Goal: Obtain resource: Obtain resource

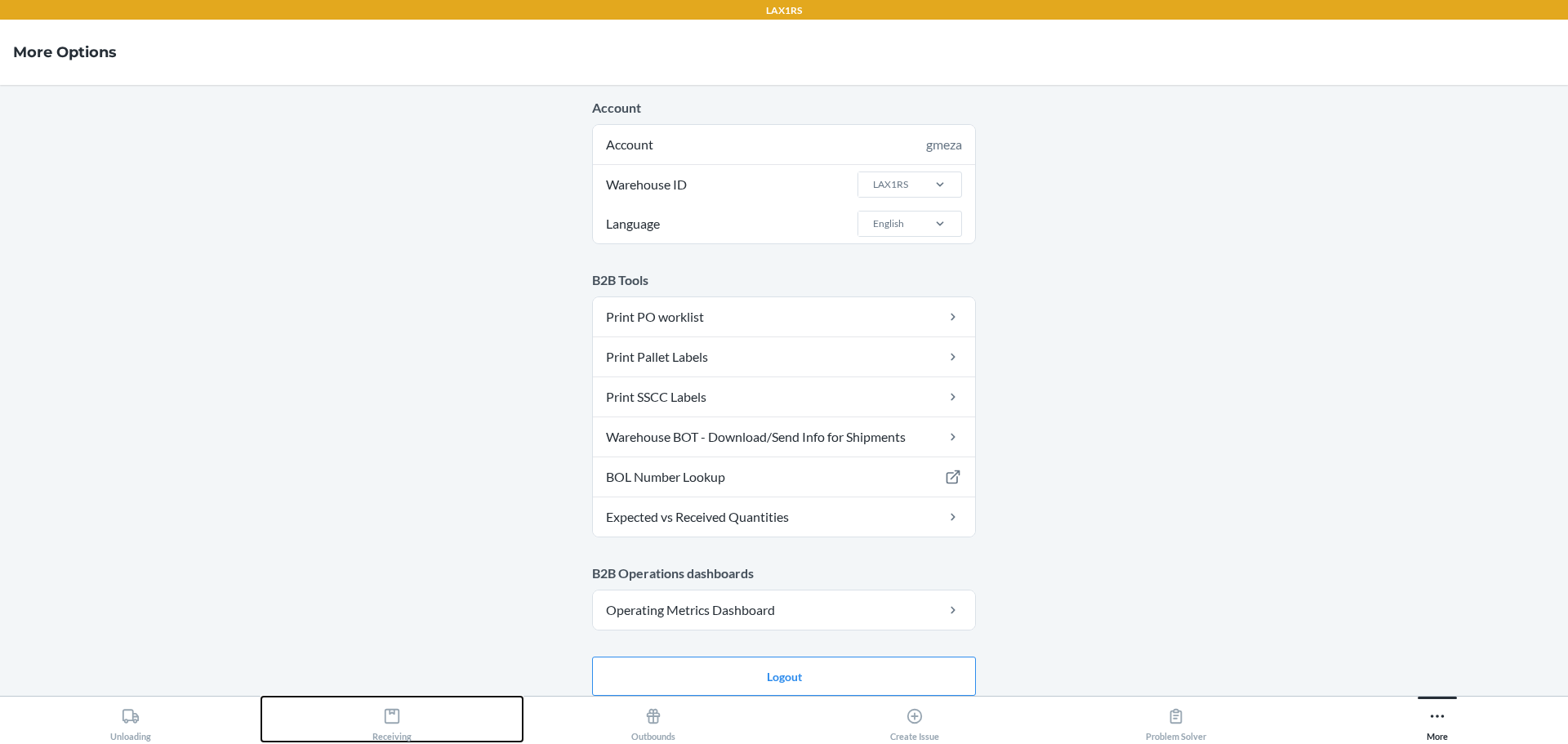
click at [398, 729] on div "Receiving" at bounding box center [392, 722] width 39 height 41
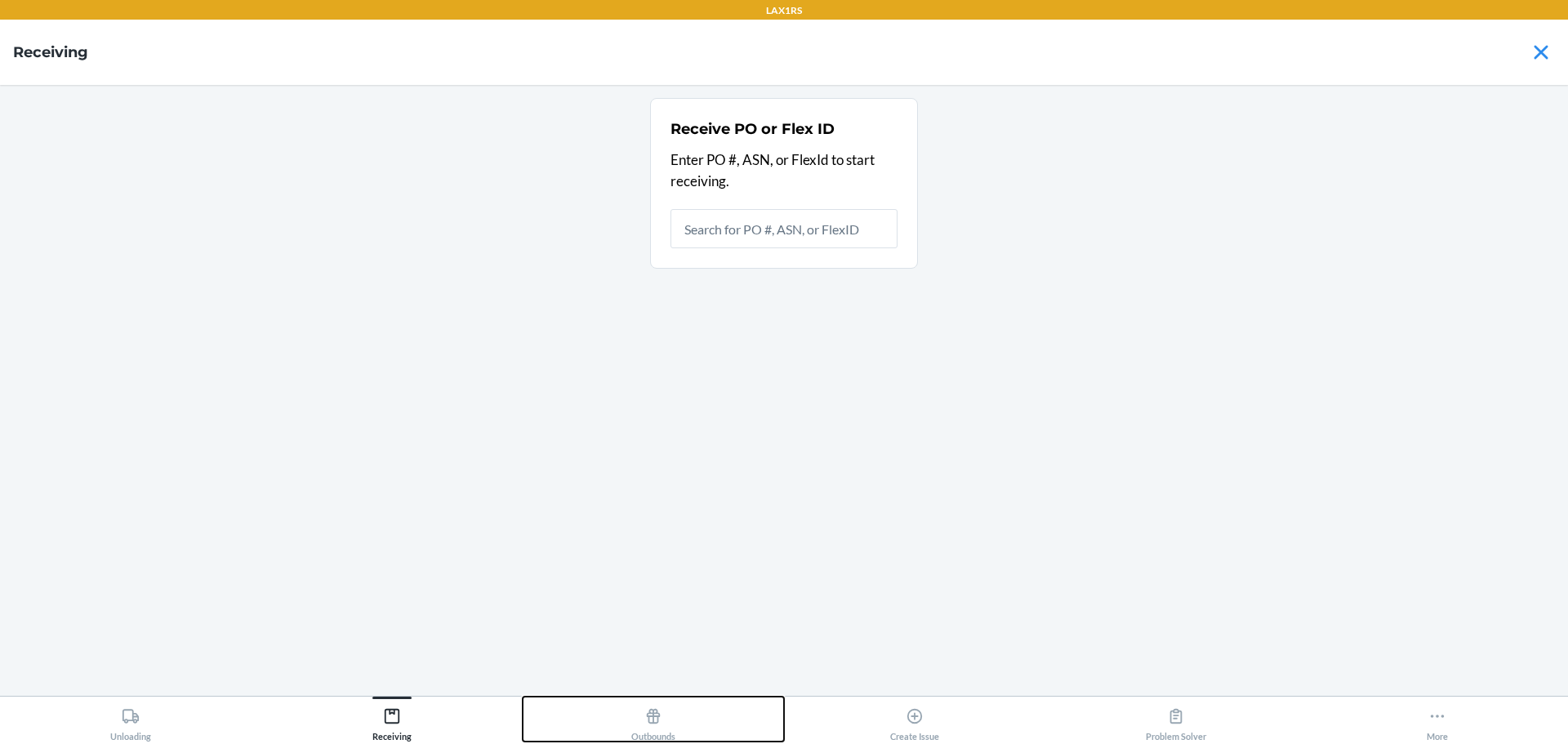
click at [672, 737] on div "Outbounds" at bounding box center [654, 722] width 44 height 41
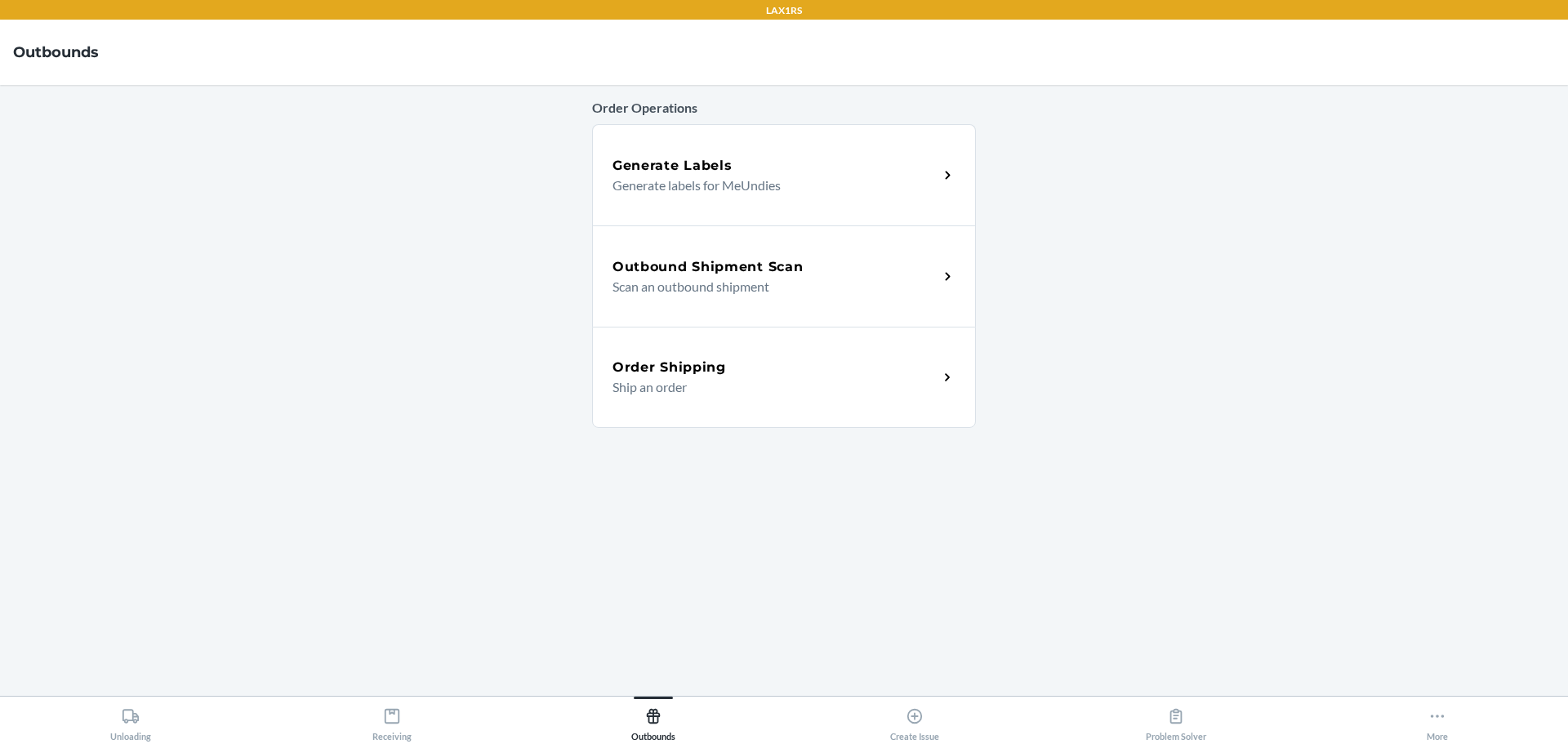
click at [771, 255] on div "Outbound Shipment Scan Scan an outbound shipment" at bounding box center [784, 277] width 384 height 101
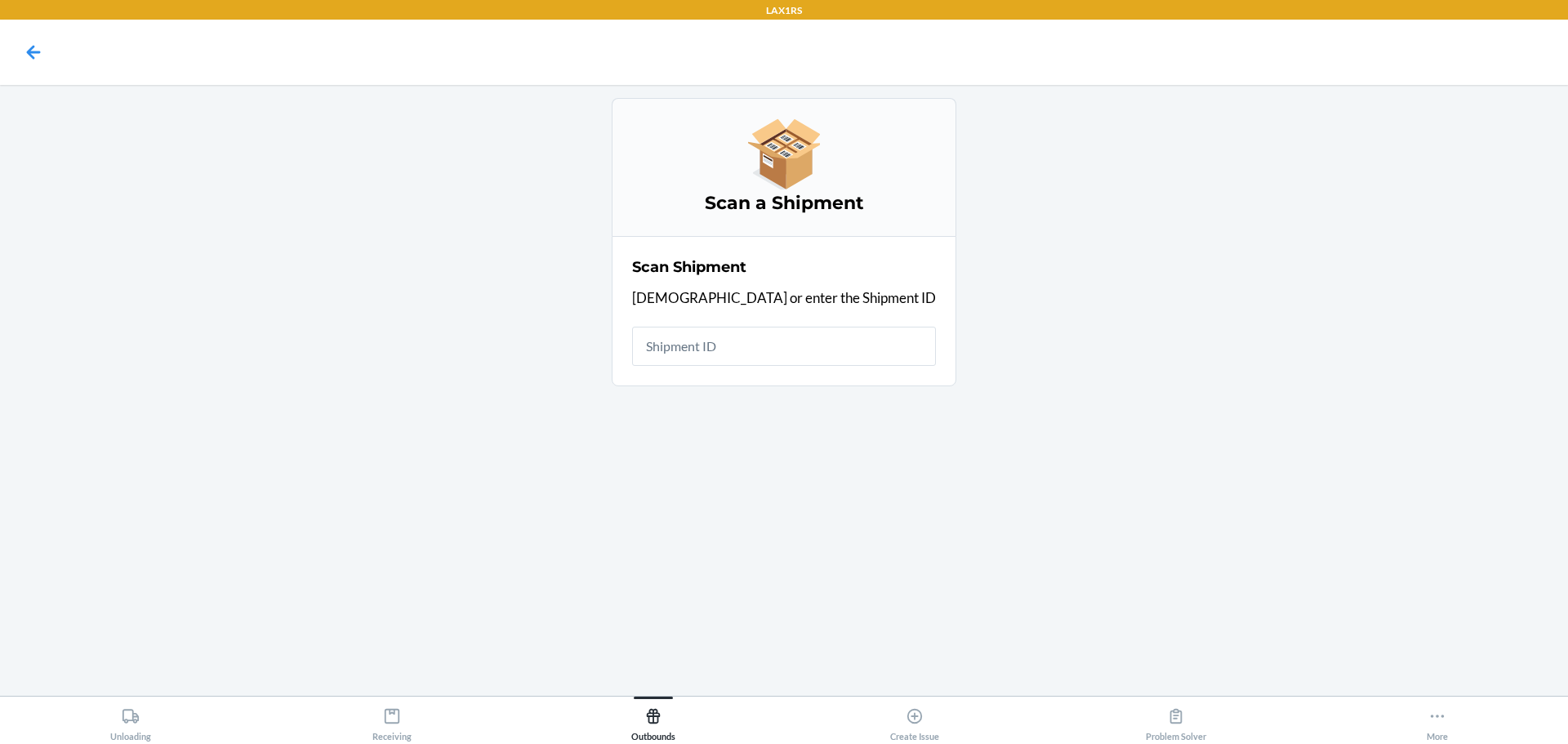
click at [817, 363] on input "text" at bounding box center [784, 346] width 303 height 39
type input "W0LIS"
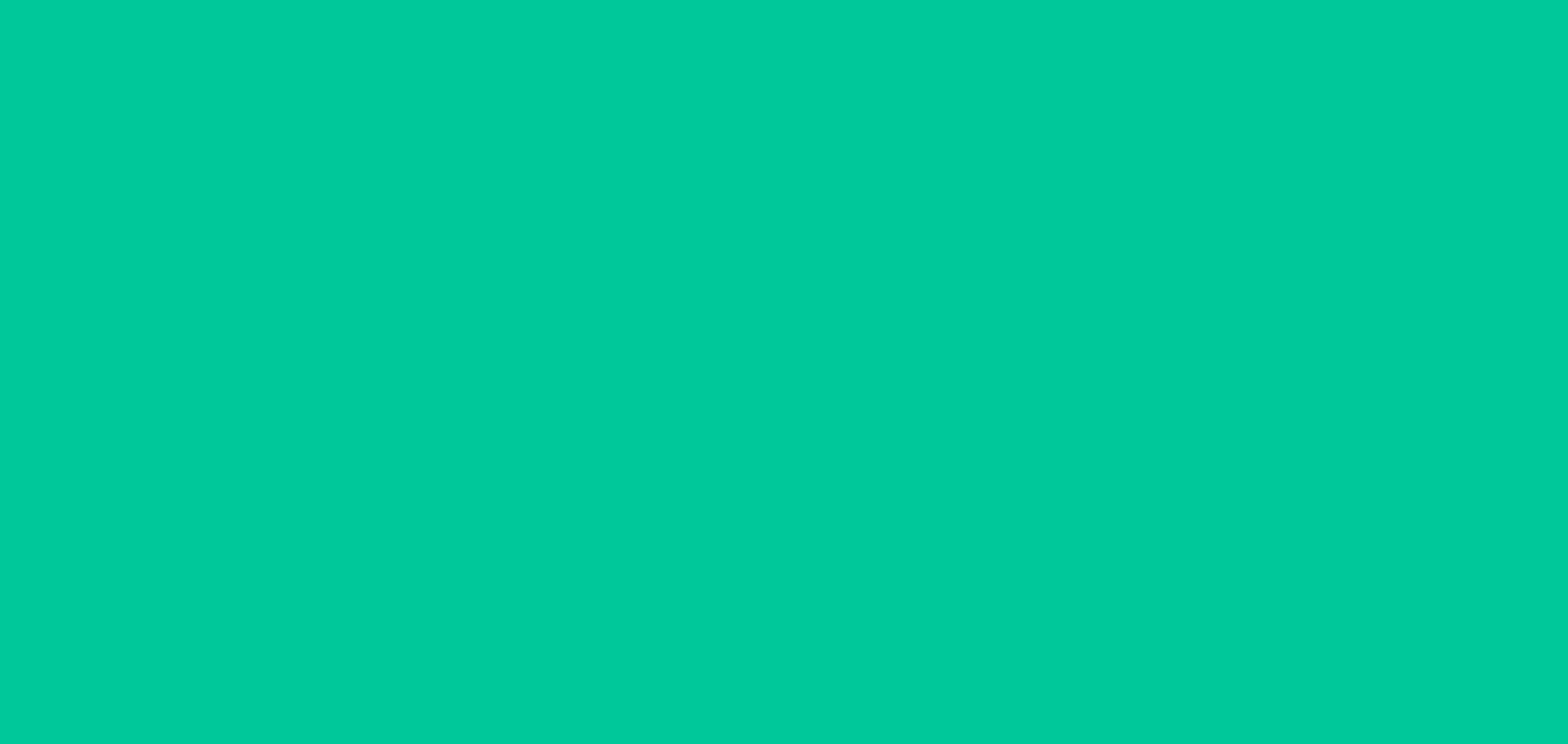
type input "[DATE]"
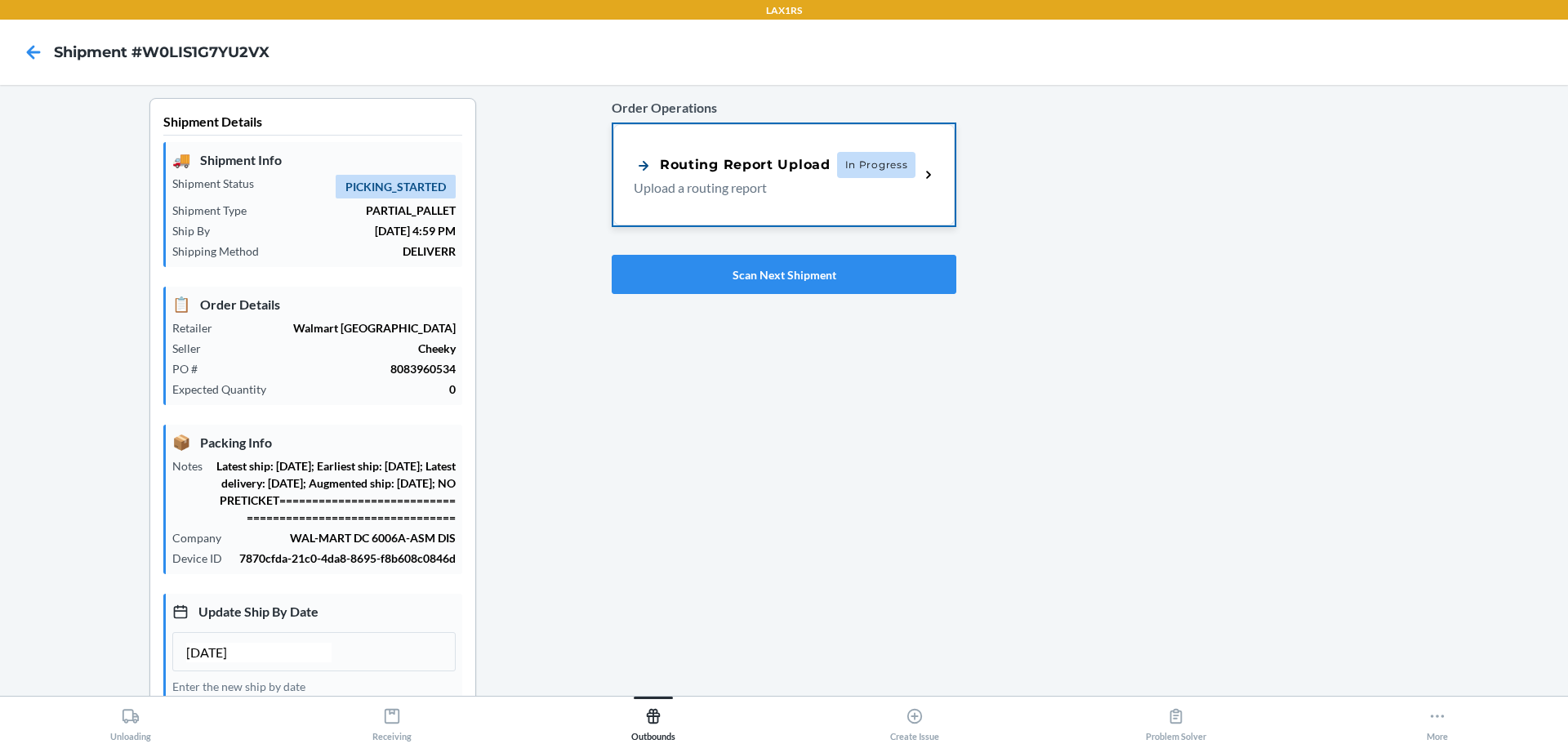
click at [780, 174] on div "Routing Report Upload" at bounding box center [732, 165] width 197 height 20
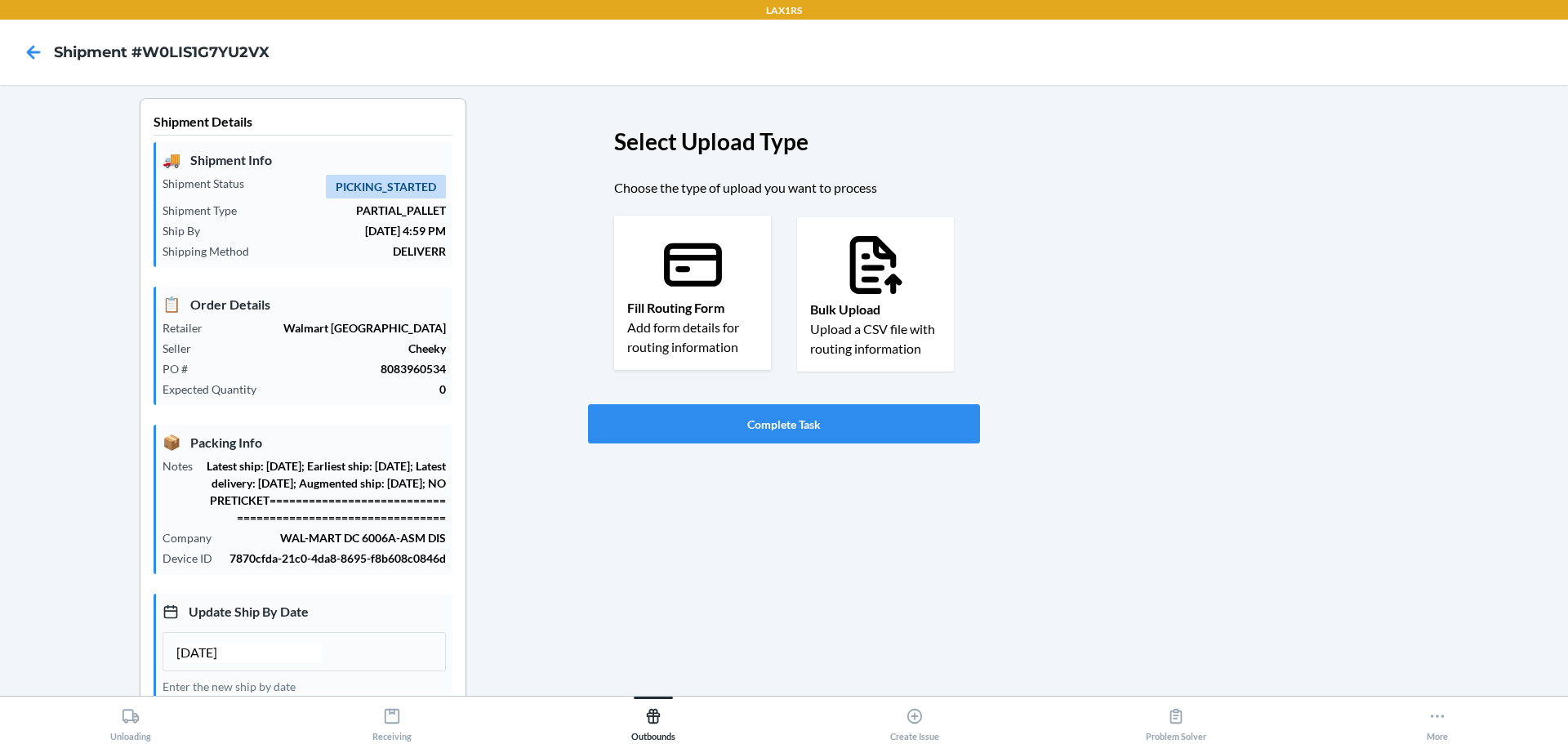
click at [691, 300] on p "Fill Routing Form" at bounding box center [693, 308] width 131 height 20
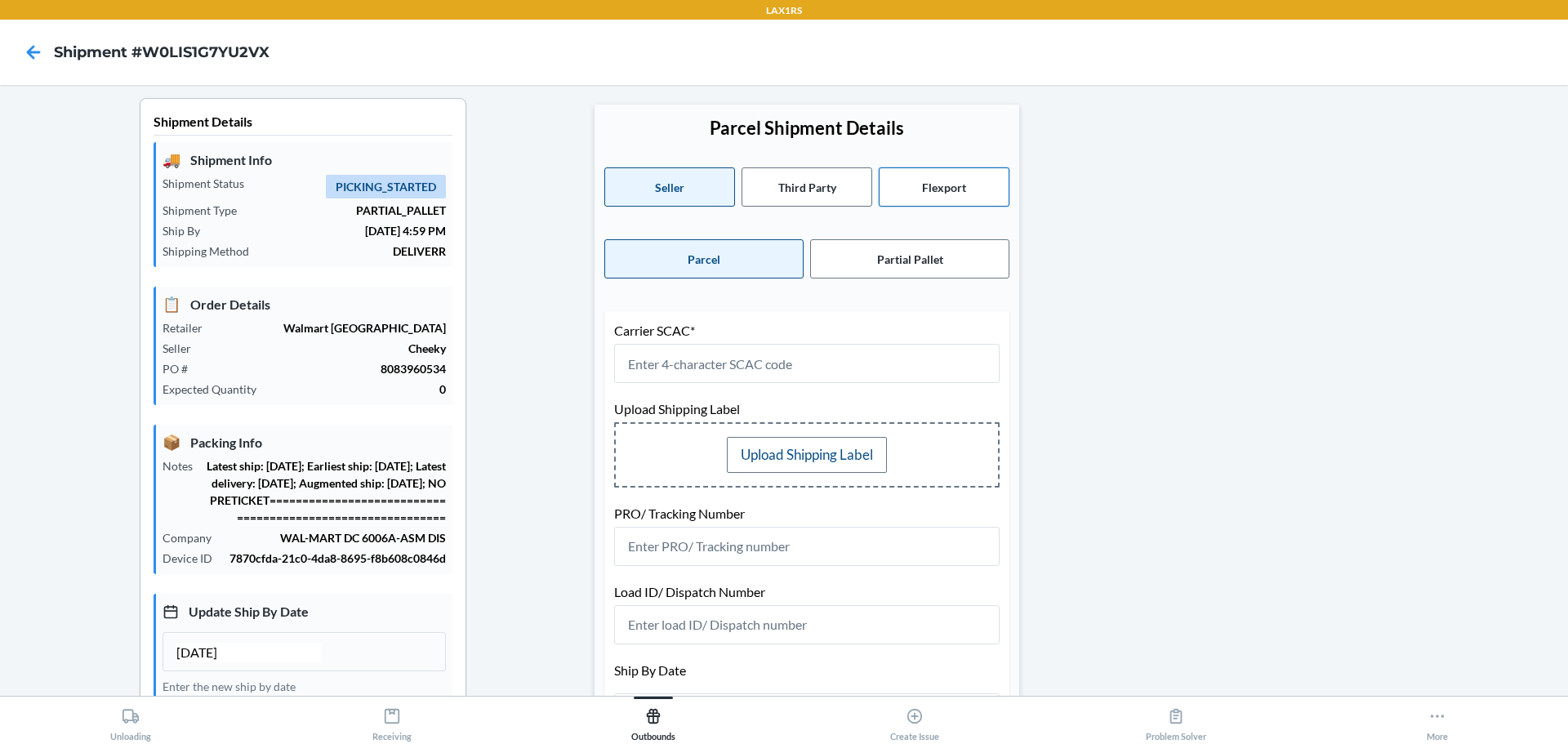
click at [926, 193] on button "Flexport" at bounding box center [944, 187] width 131 height 39
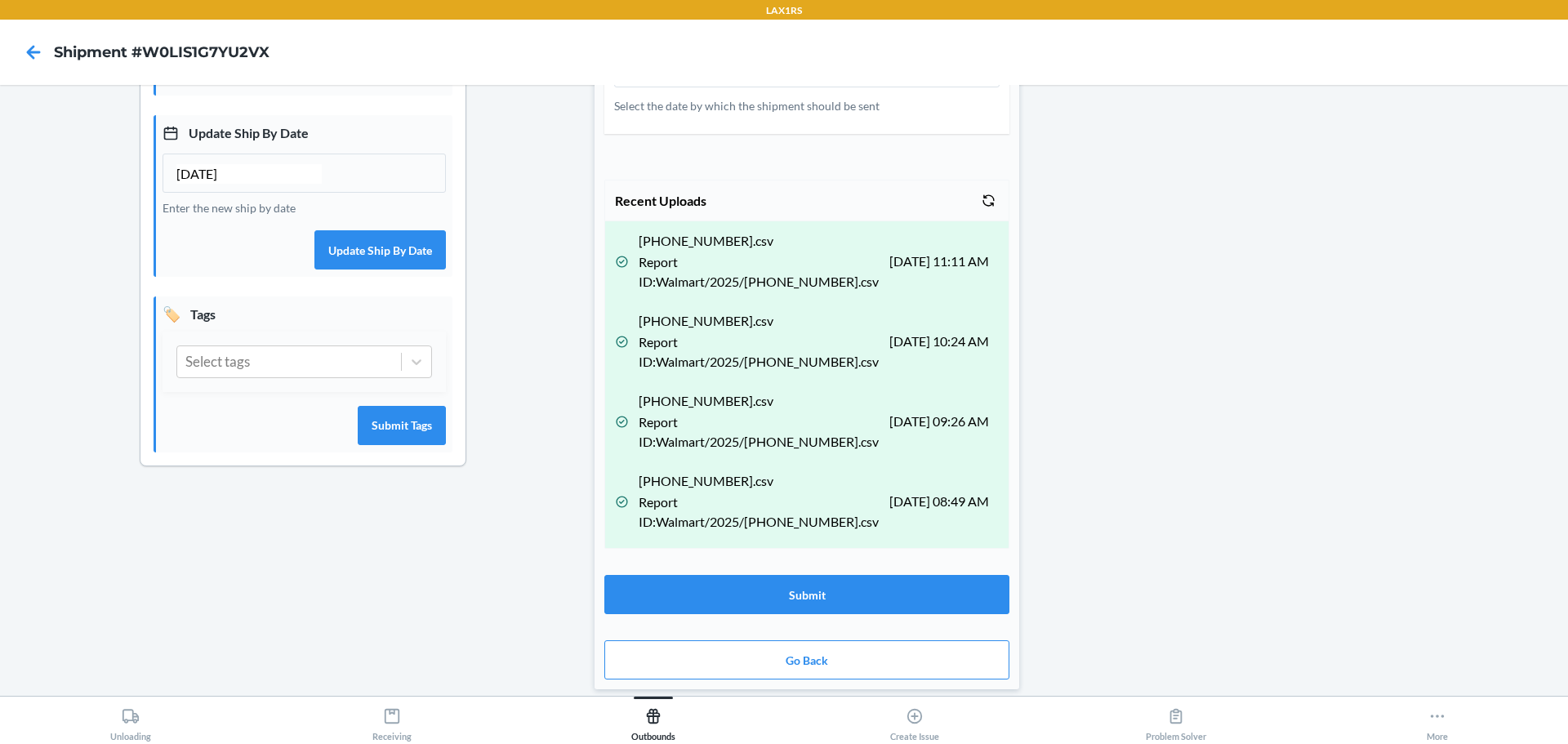
scroll to position [245, 0]
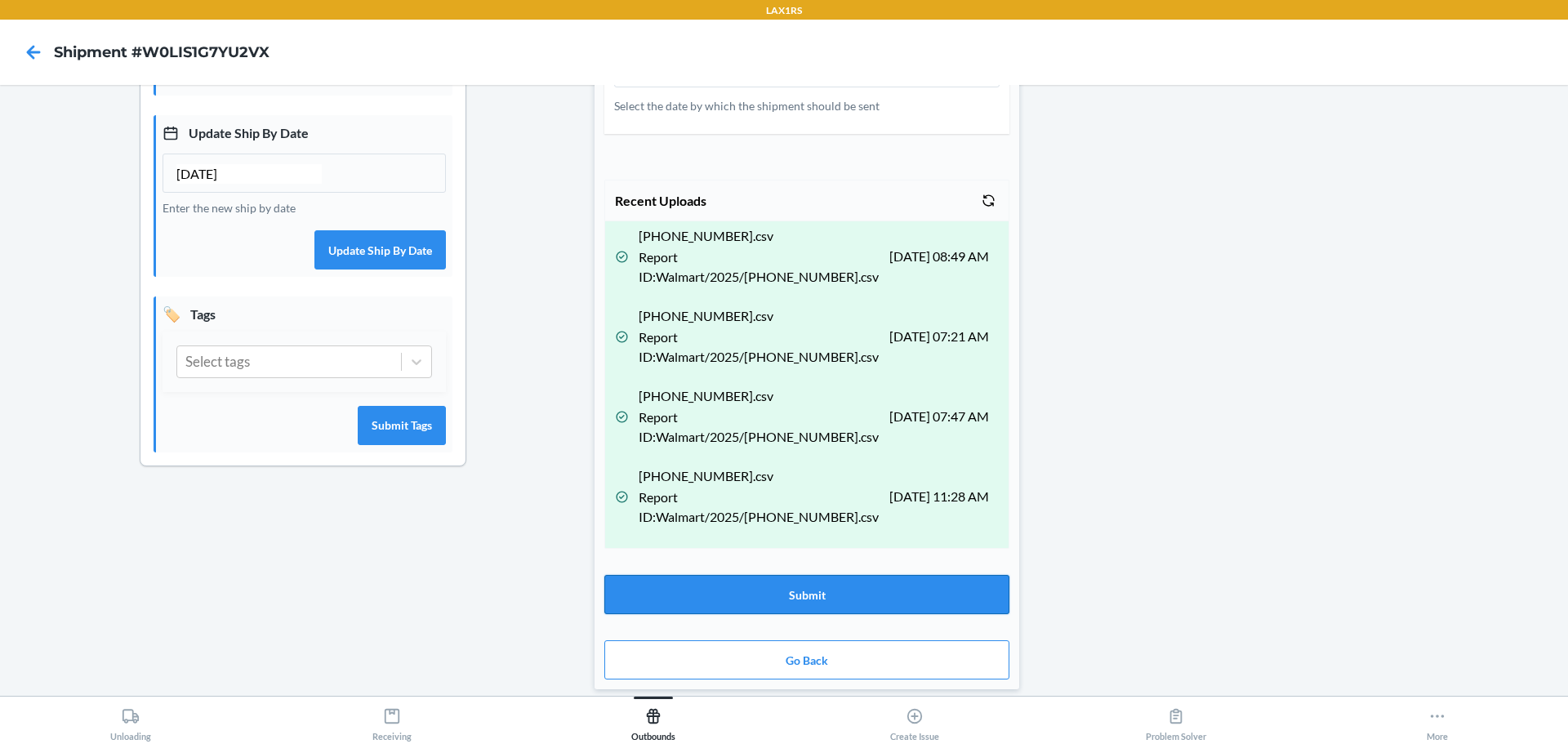
click at [829, 587] on button "Submit" at bounding box center [806, 595] width 405 height 39
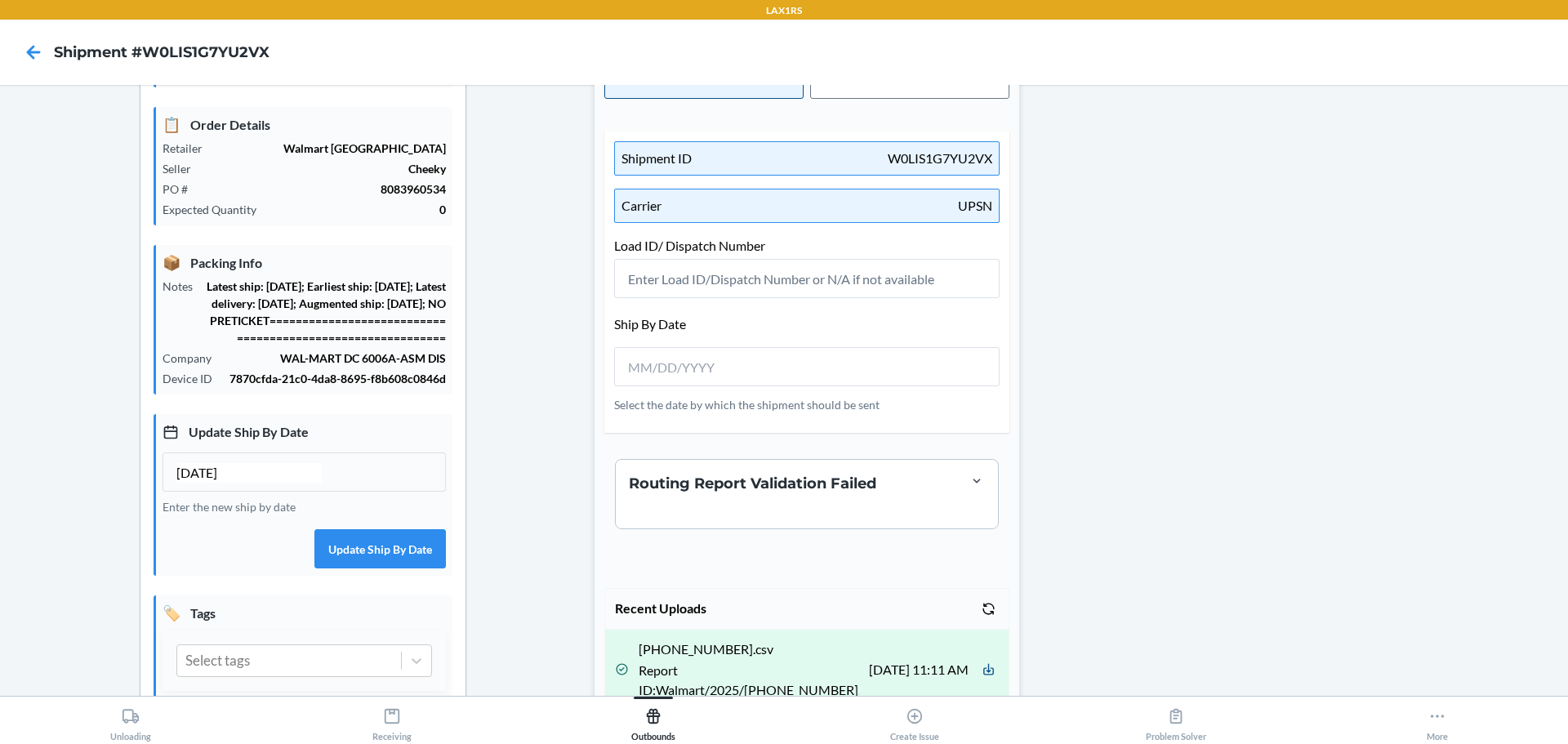
scroll to position [16, 0]
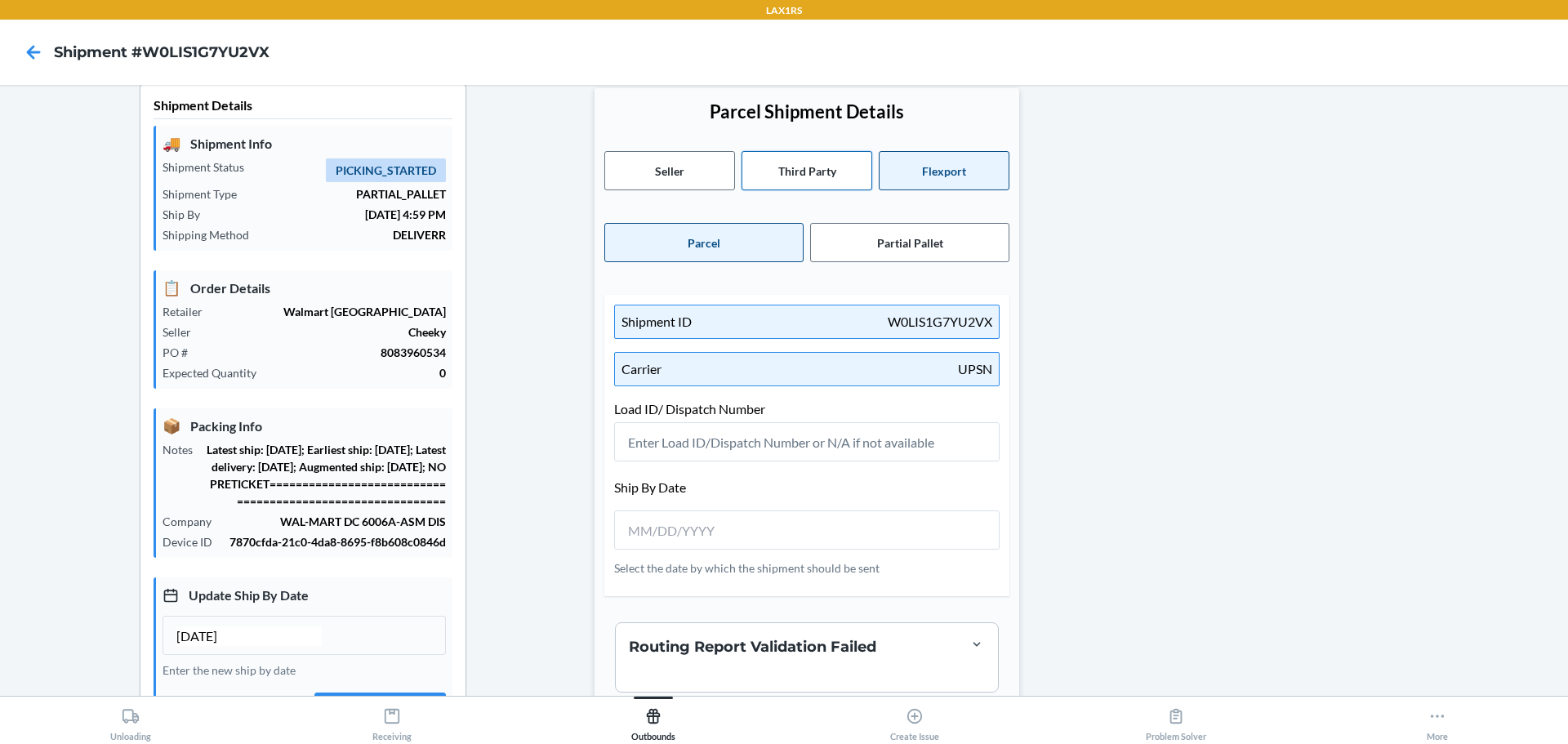
drag, startPoint x: 781, startPoint y: 186, endPoint x: 798, endPoint y: 183, distance: 17.3
click at [781, 184] on button "Third Party" at bounding box center [806, 171] width 131 height 39
click at [895, 187] on button "Flexport" at bounding box center [944, 171] width 131 height 39
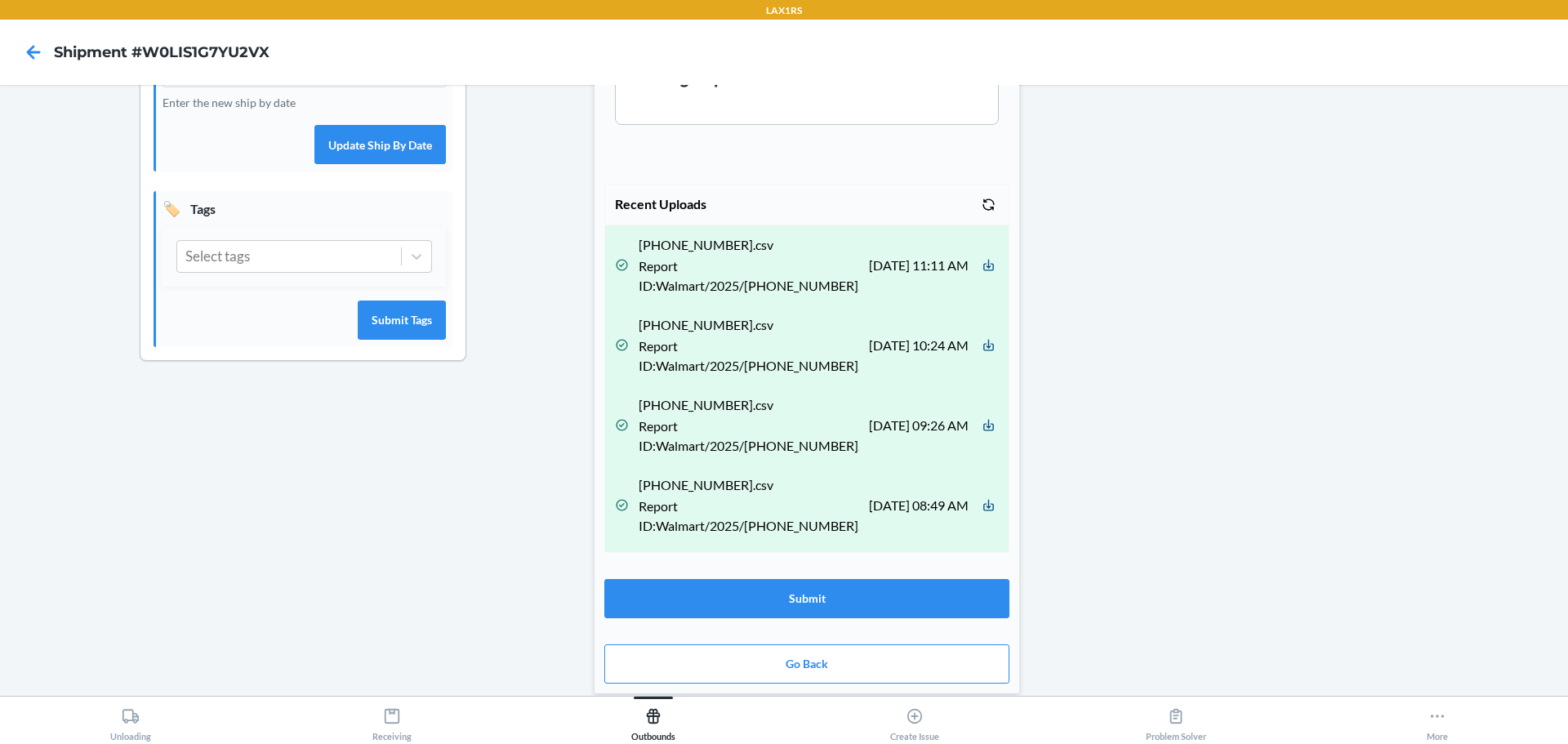
scroll to position [588, 0]
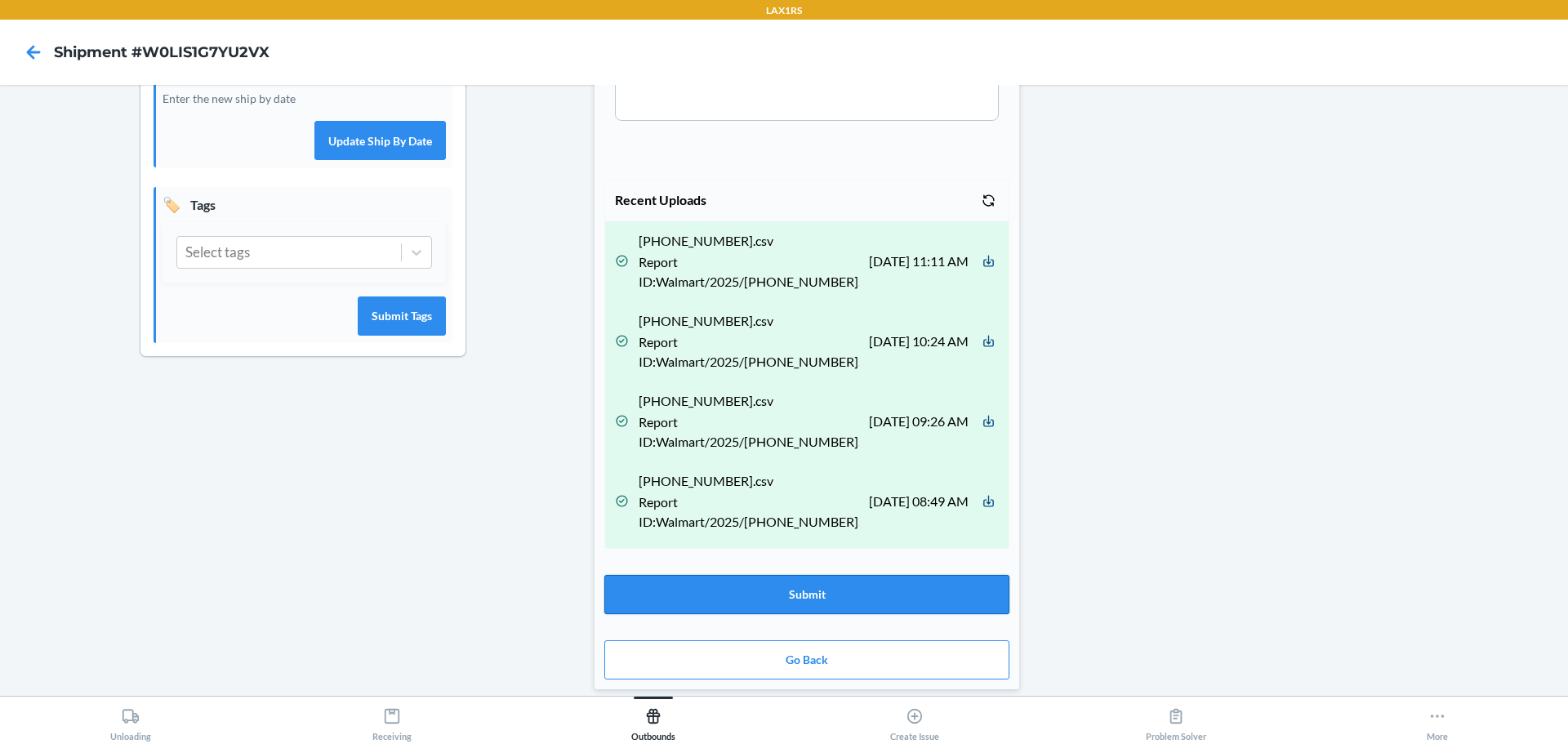
click at [893, 583] on button "Submit" at bounding box center [806, 595] width 405 height 39
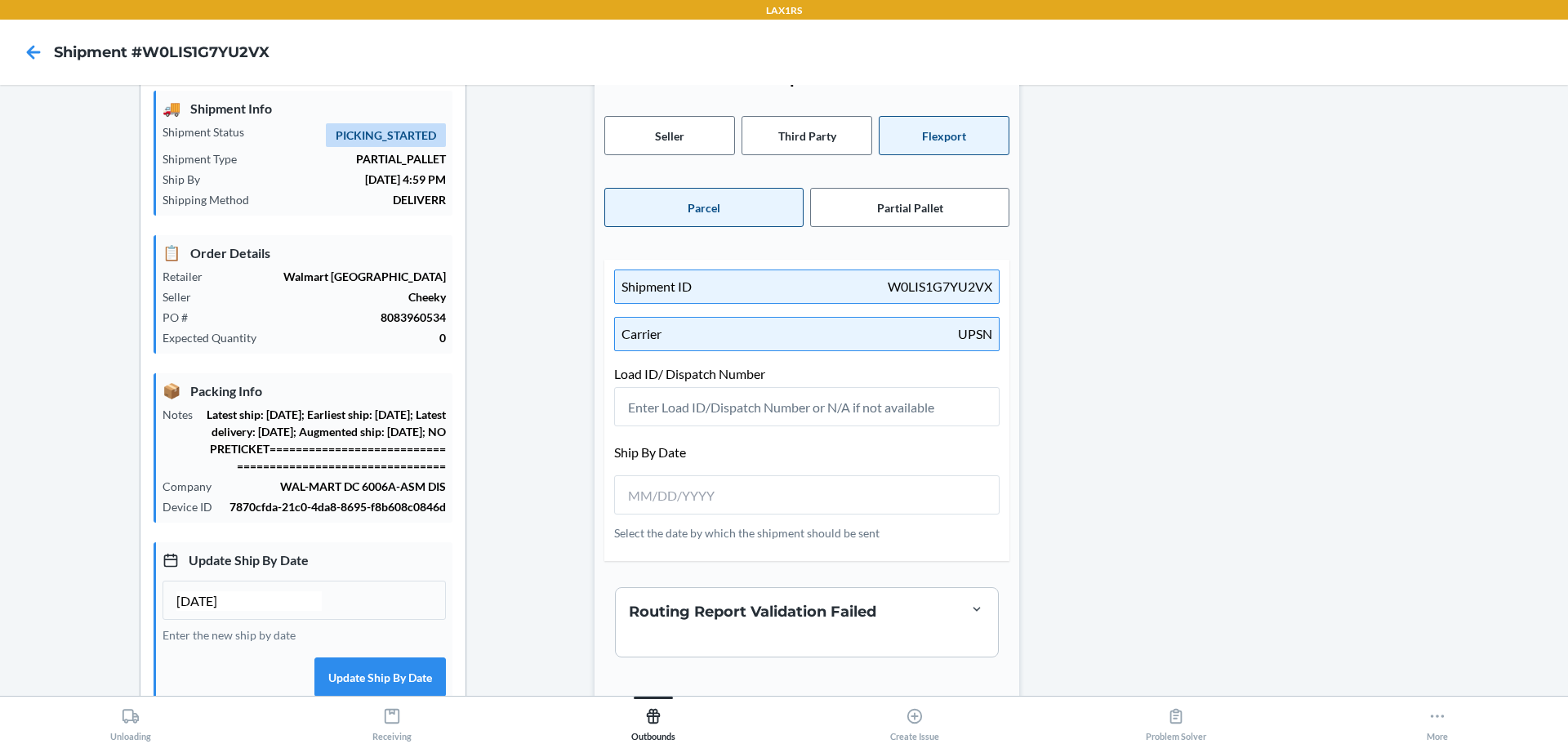
scroll to position [0, 0]
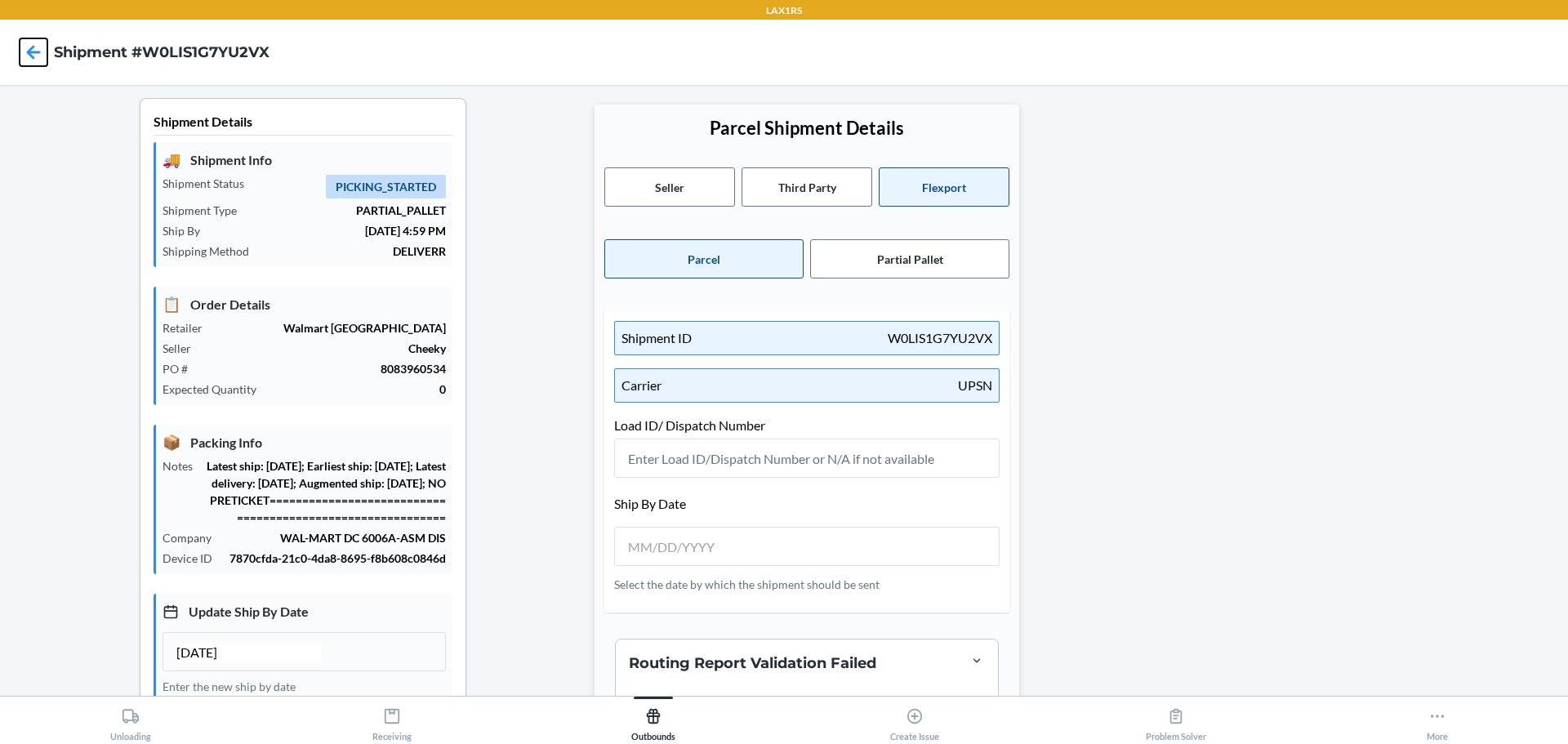
click at [34, 49] on icon at bounding box center [34, 52] width 28 height 28
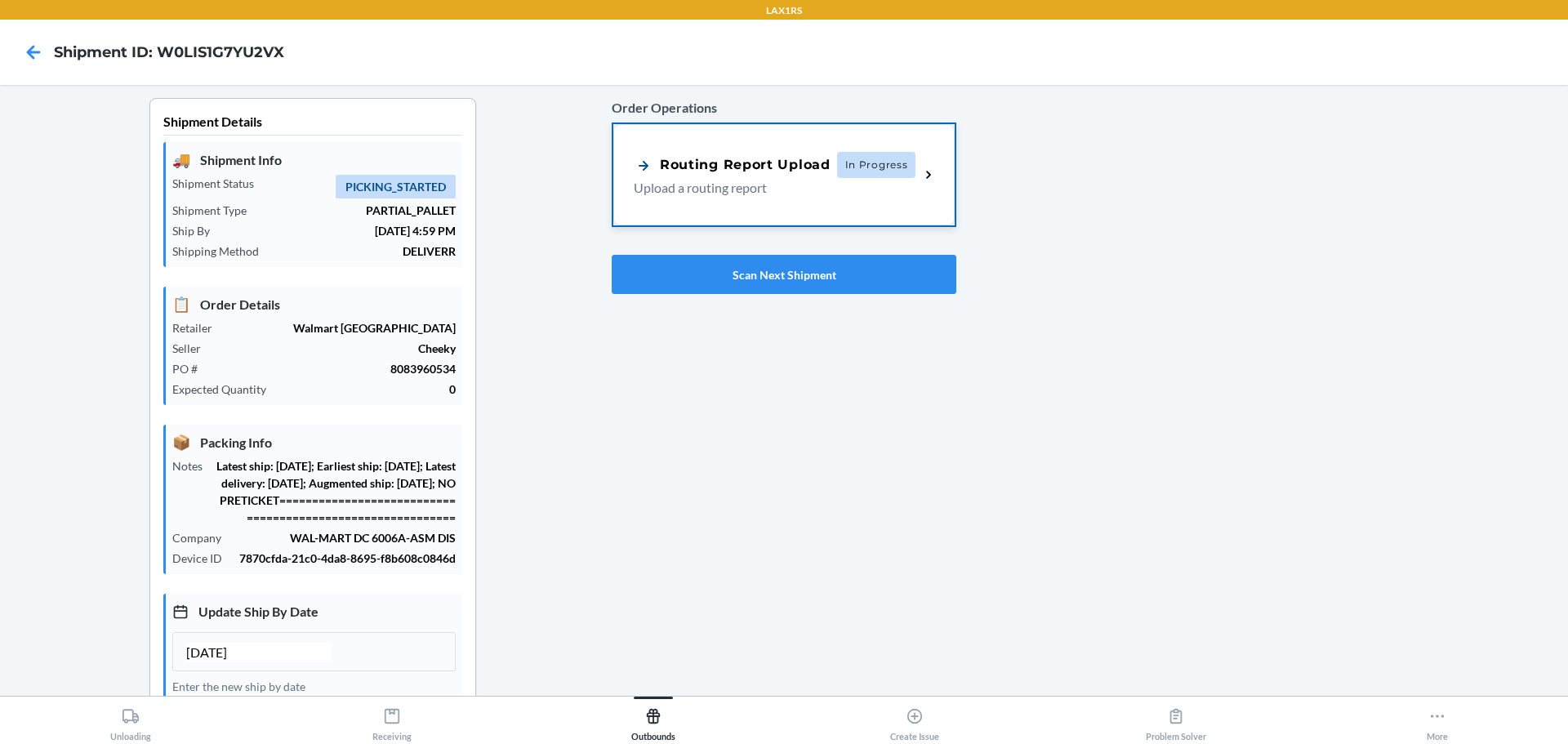
click at [724, 157] on div "Routing Report Upload" at bounding box center [732, 165] width 197 height 20
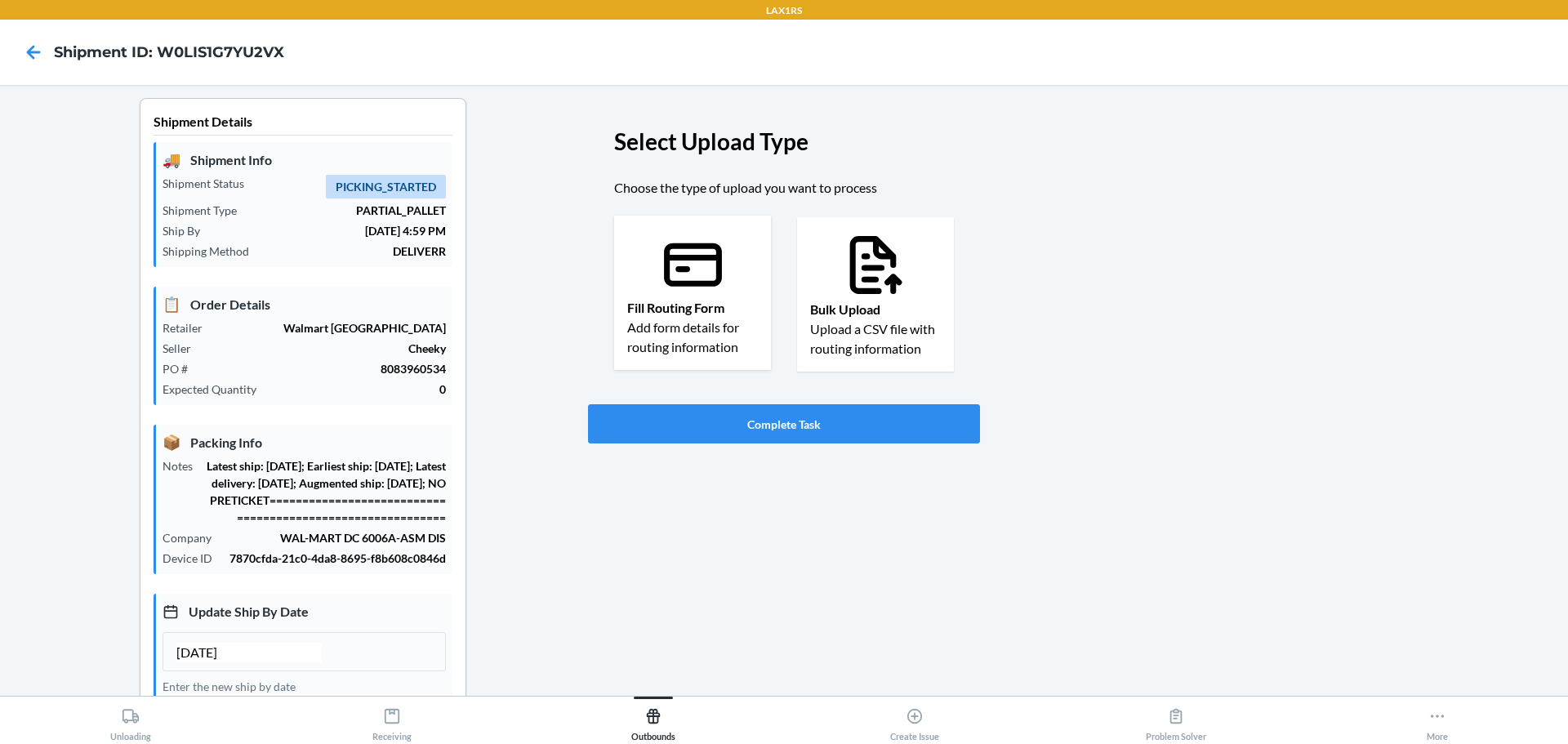
click at [685, 257] on icon at bounding box center [693, 265] width 58 height 43
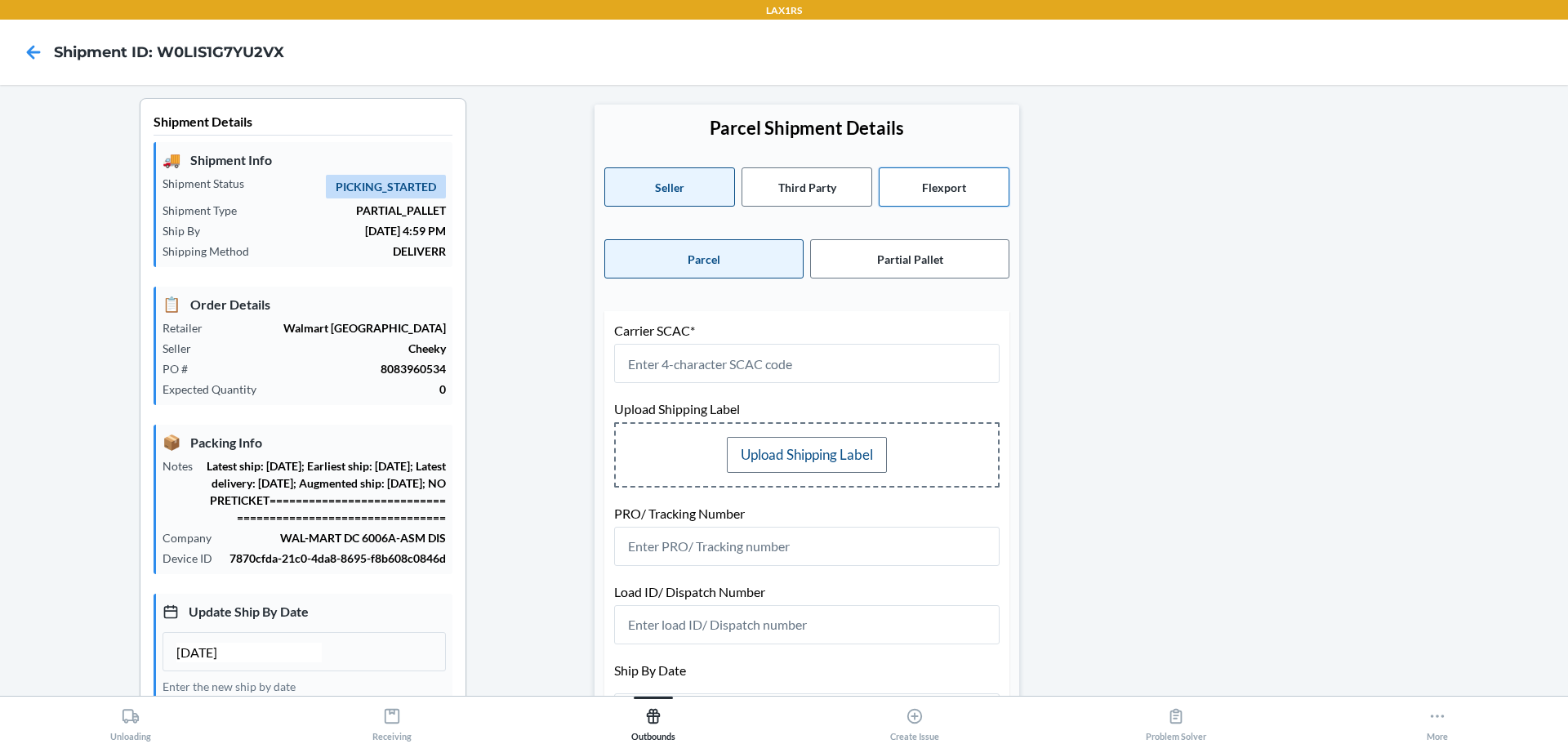
click at [932, 180] on button "Flexport" at bounding box center [944, 187] width 131 height 39
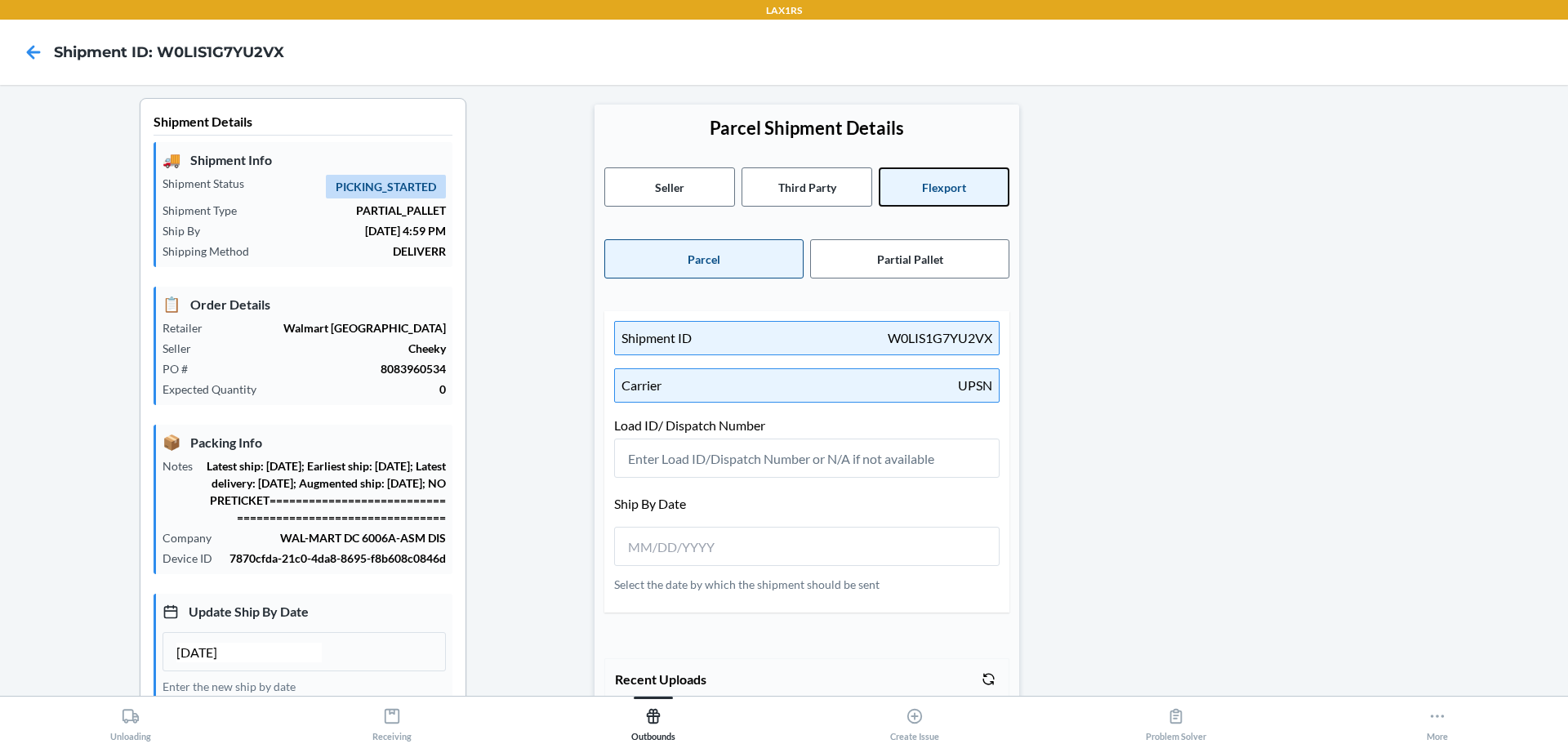
scroll to position [82, 0]
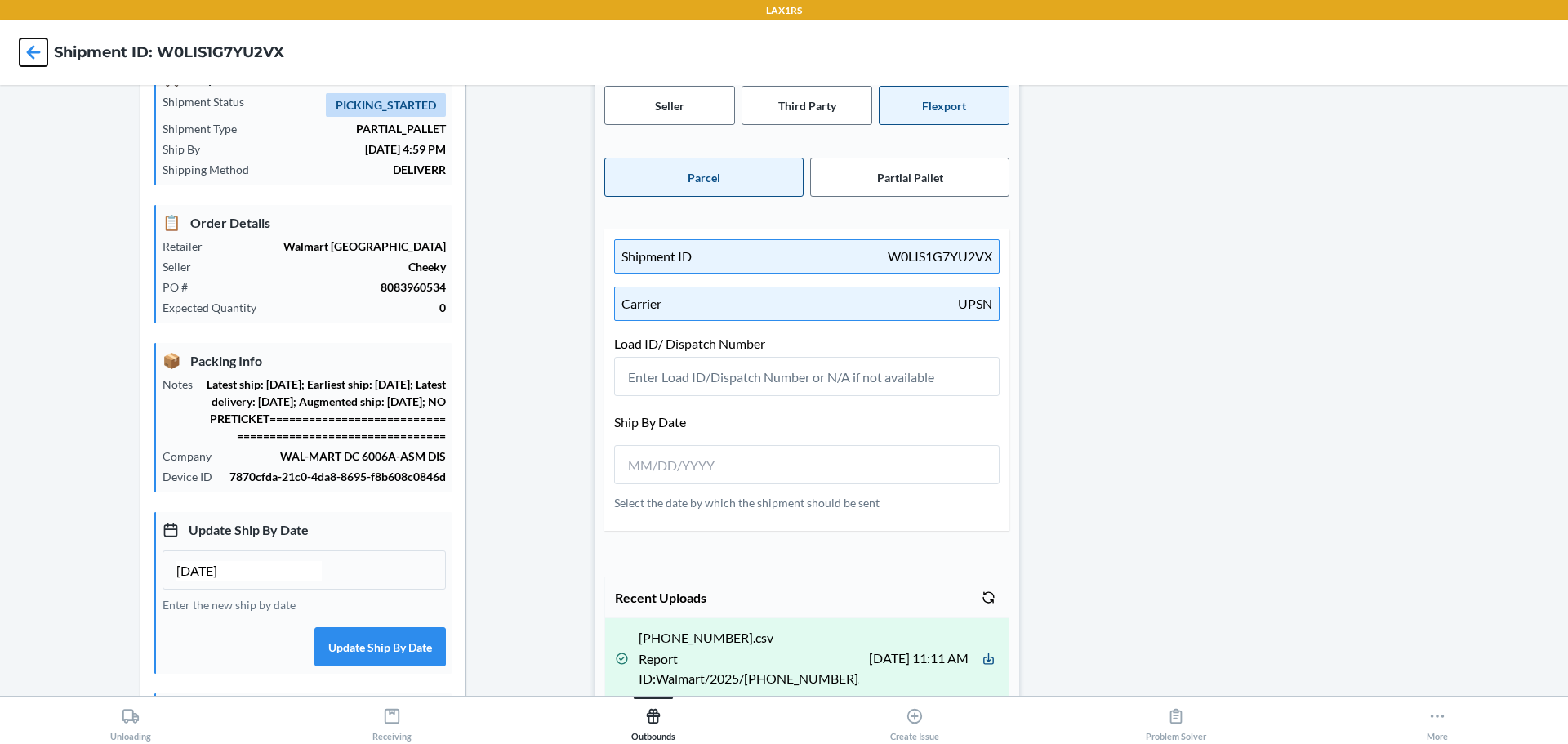
click at [25, 53] on icon at bounding box center [34, 52] width 28 height 28
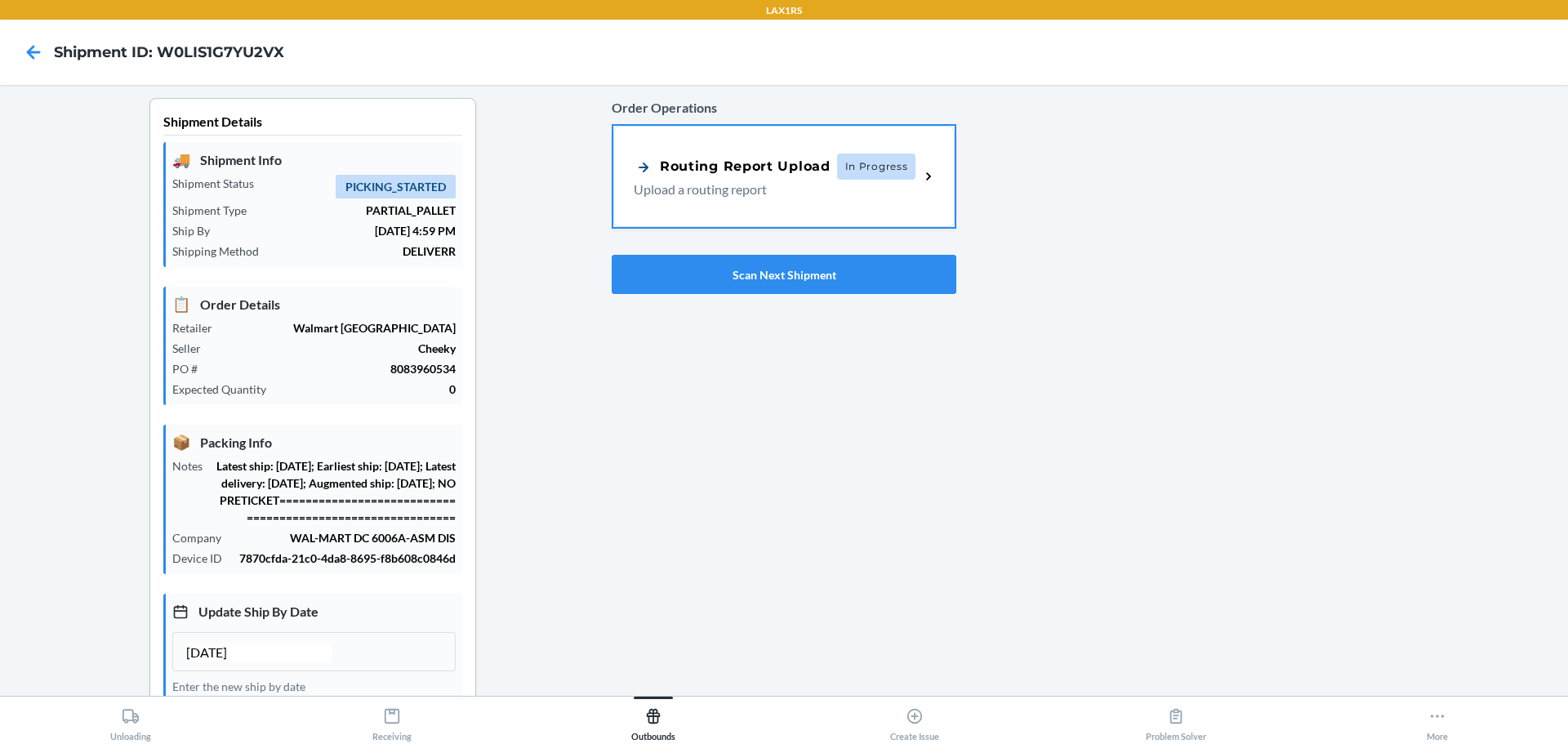
click at [731, 241] on div "Order Operations Routing Report Upload In Progress Upload a routing report Scan…" at bounding box center [784, 196] width 344 height 210
click at [733, 256] on button "Scan Next Shipment" at bounding box center [784, 274] width 344 height 39
type input "[DATE]"
click at [742, 191] on p "Upload a routing report" at bounding box center [770, 188] width 272 height 20
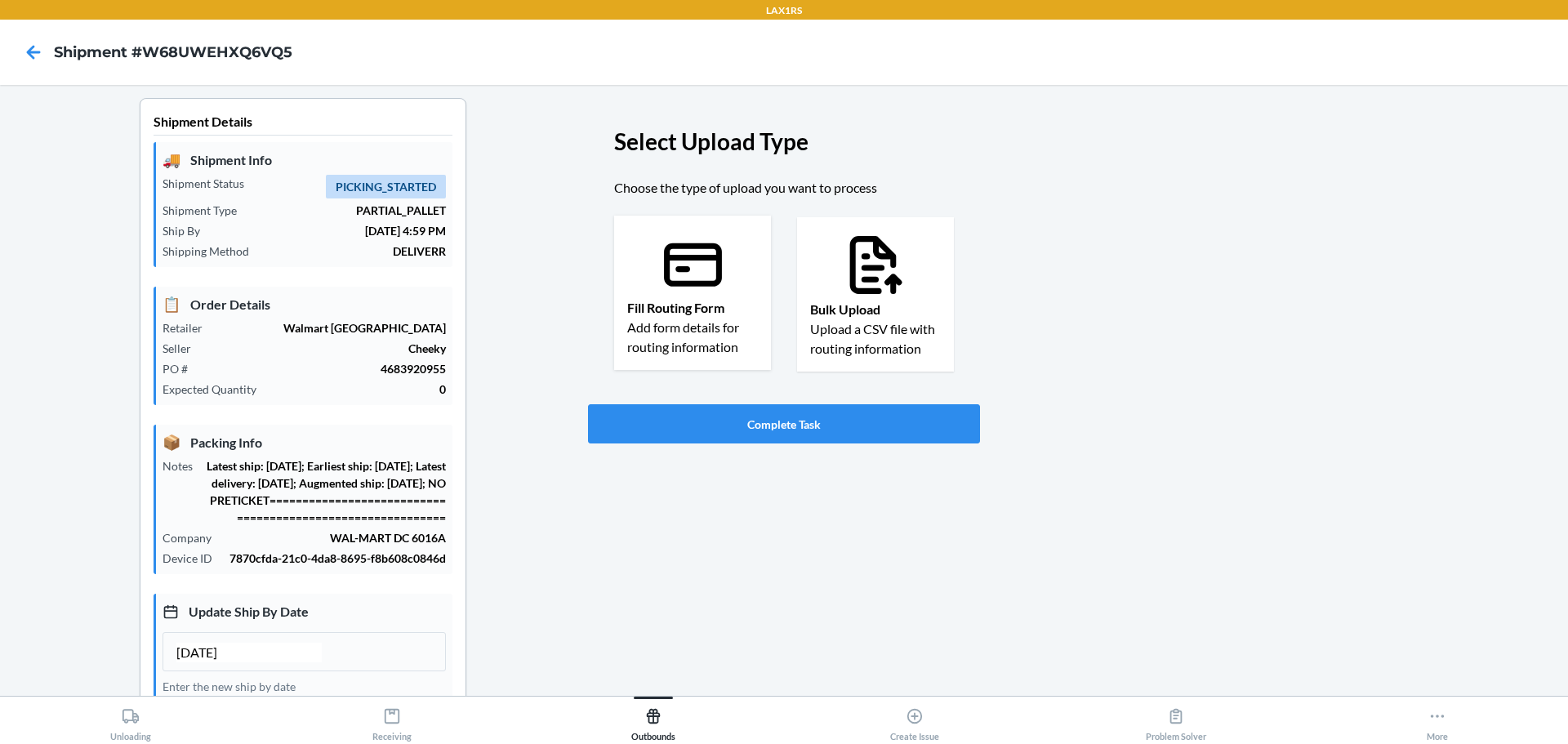
click at [673, 300] on p "Fill Routing Form" at bounding box center [693, 308] width 131 height 20
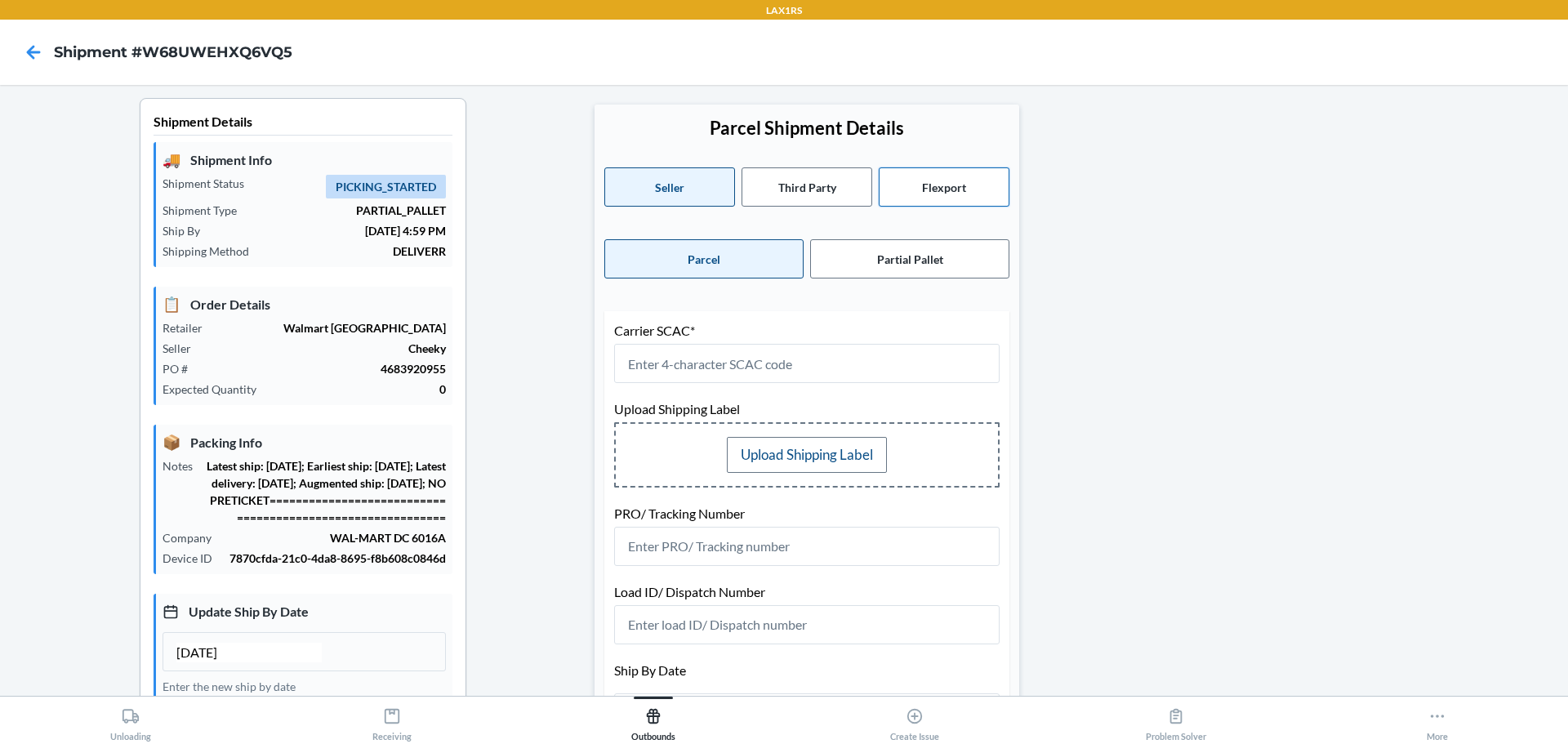
click at [920, 186] on button "Flexport" at bounding box center [944, 187] width 131 height 39
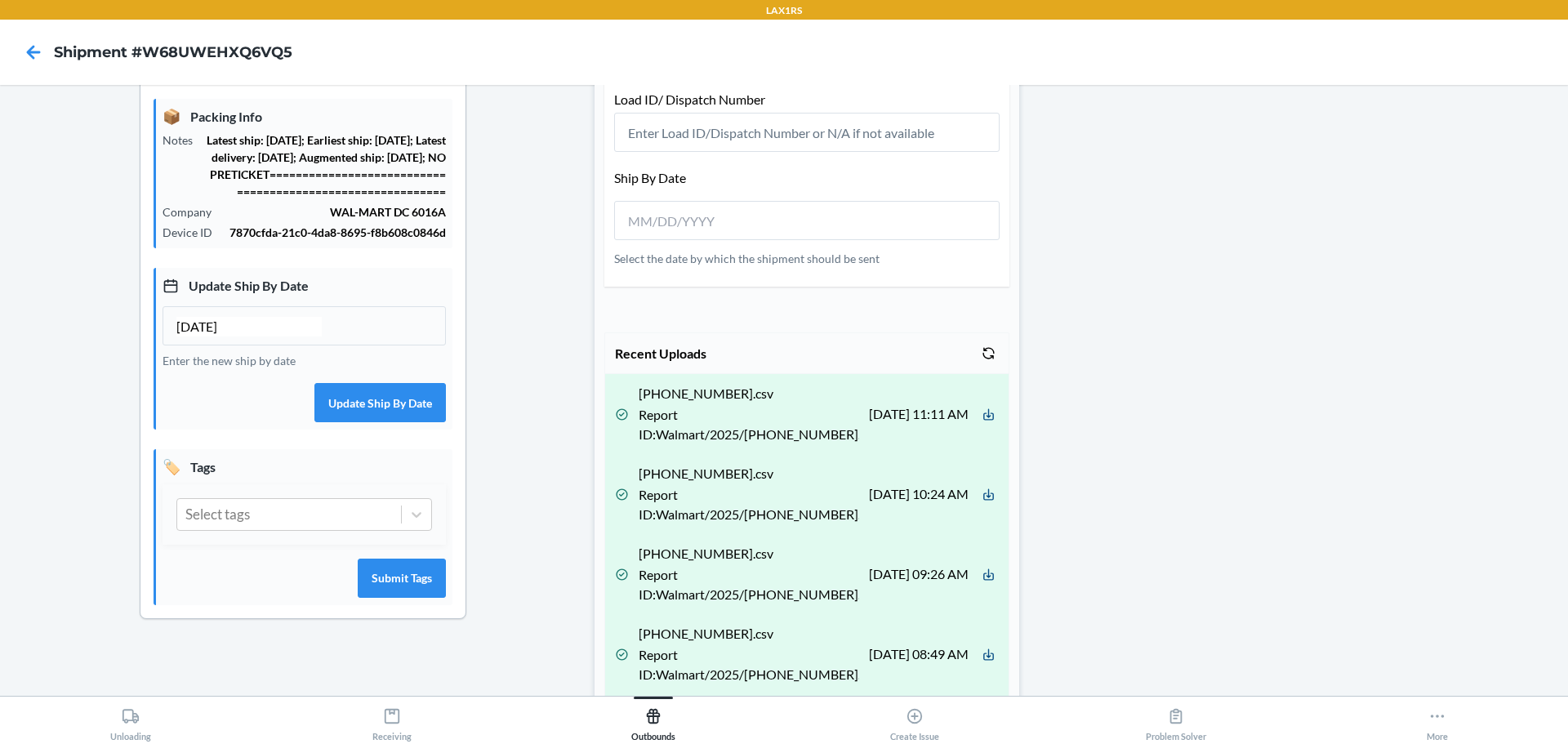
scroll to position [408, 0]
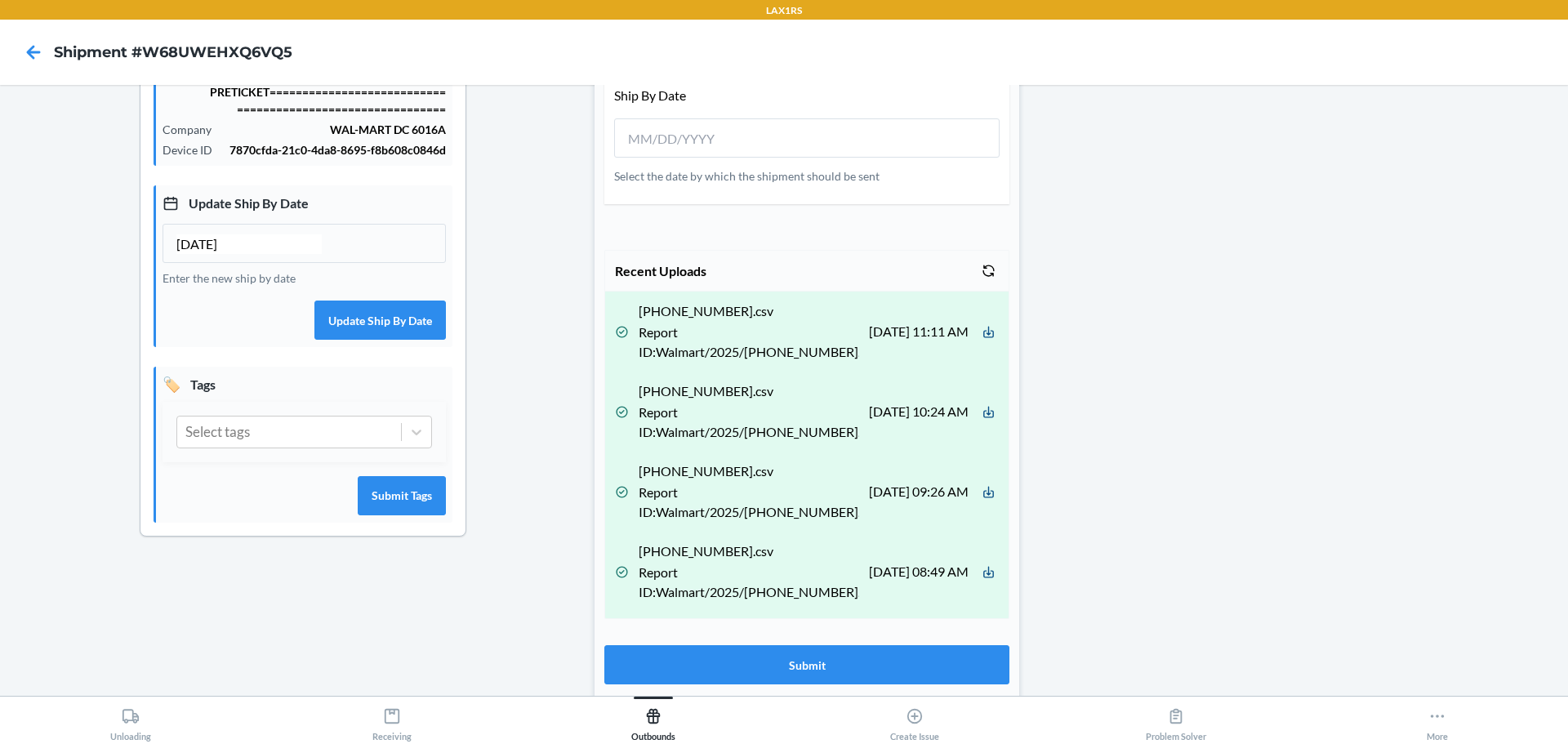
click at [828, 644] on div "Parcel Shipment Details Seller Third Party Flexport Parcel Partial Pallet Shipm…" at bounding box center [806, 228] width 425 height 1064
click at [830, 658] on button "Submit" at bounding box center [806, 665] width 405 height 39
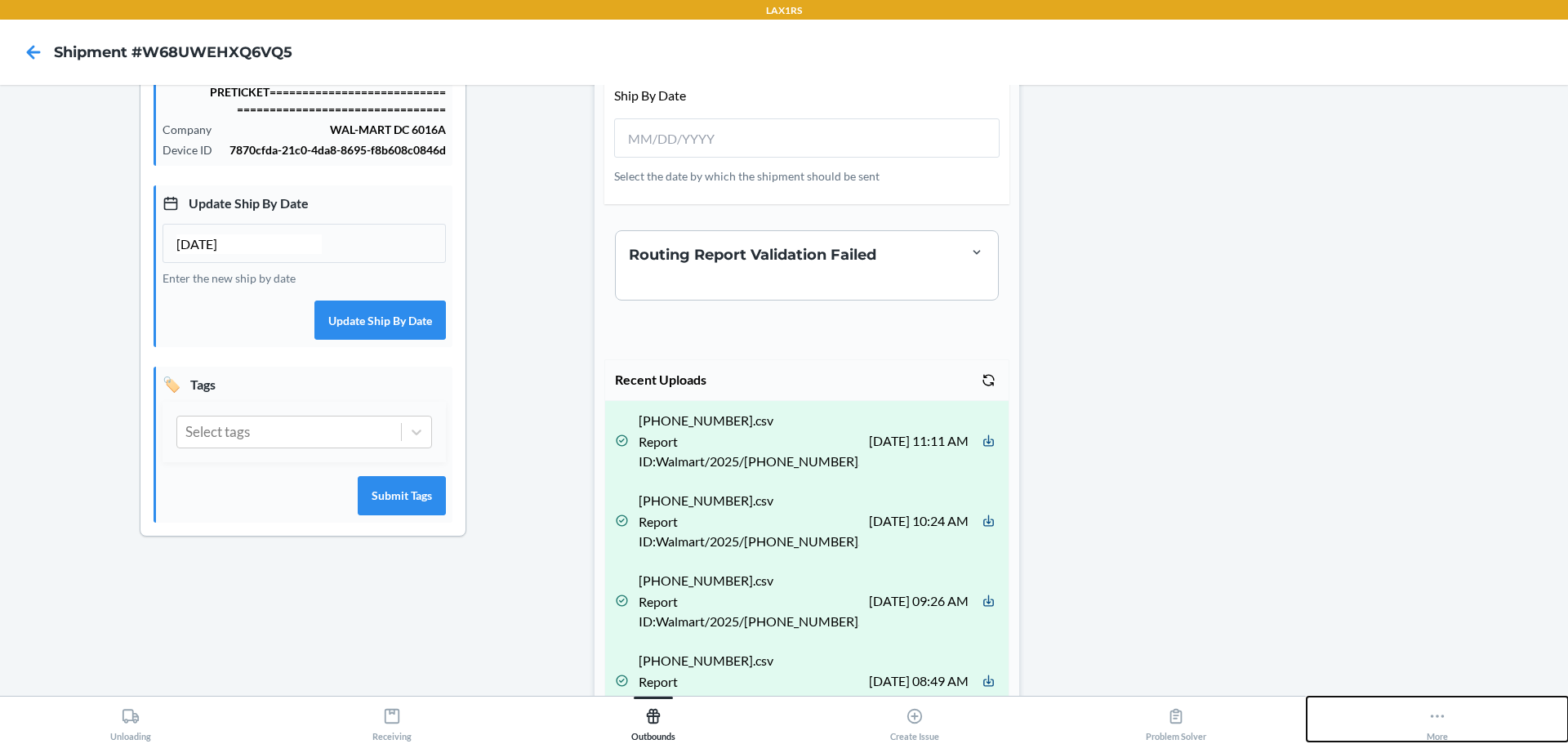
click at [1479, 724] on button "More" at bounding box center [1436, 719] width 261 height 45
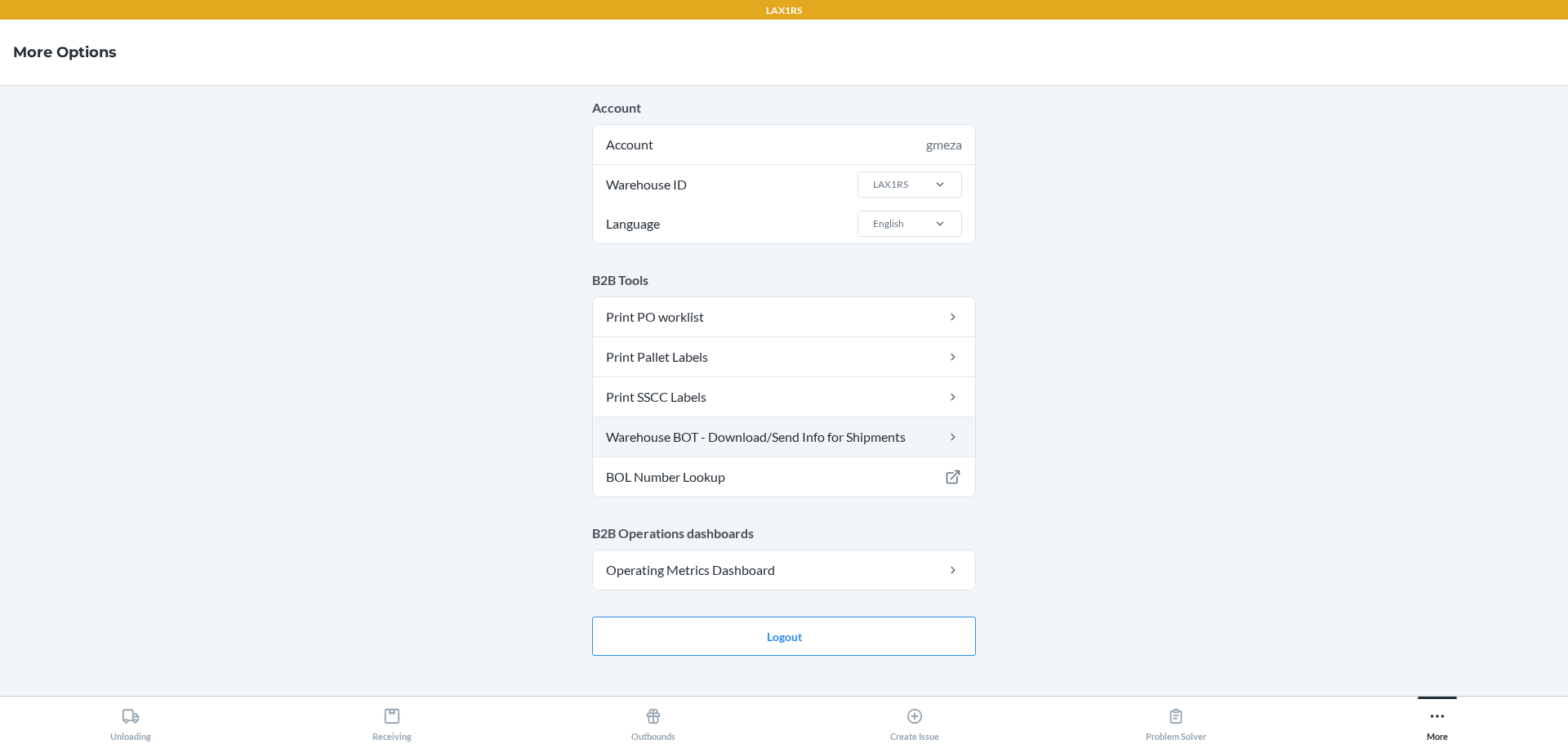
click at [824, 426] on link "Warehouse BOT - Download/Send Info for Shipments" at bounding box center [784, 437] width 382 height 39
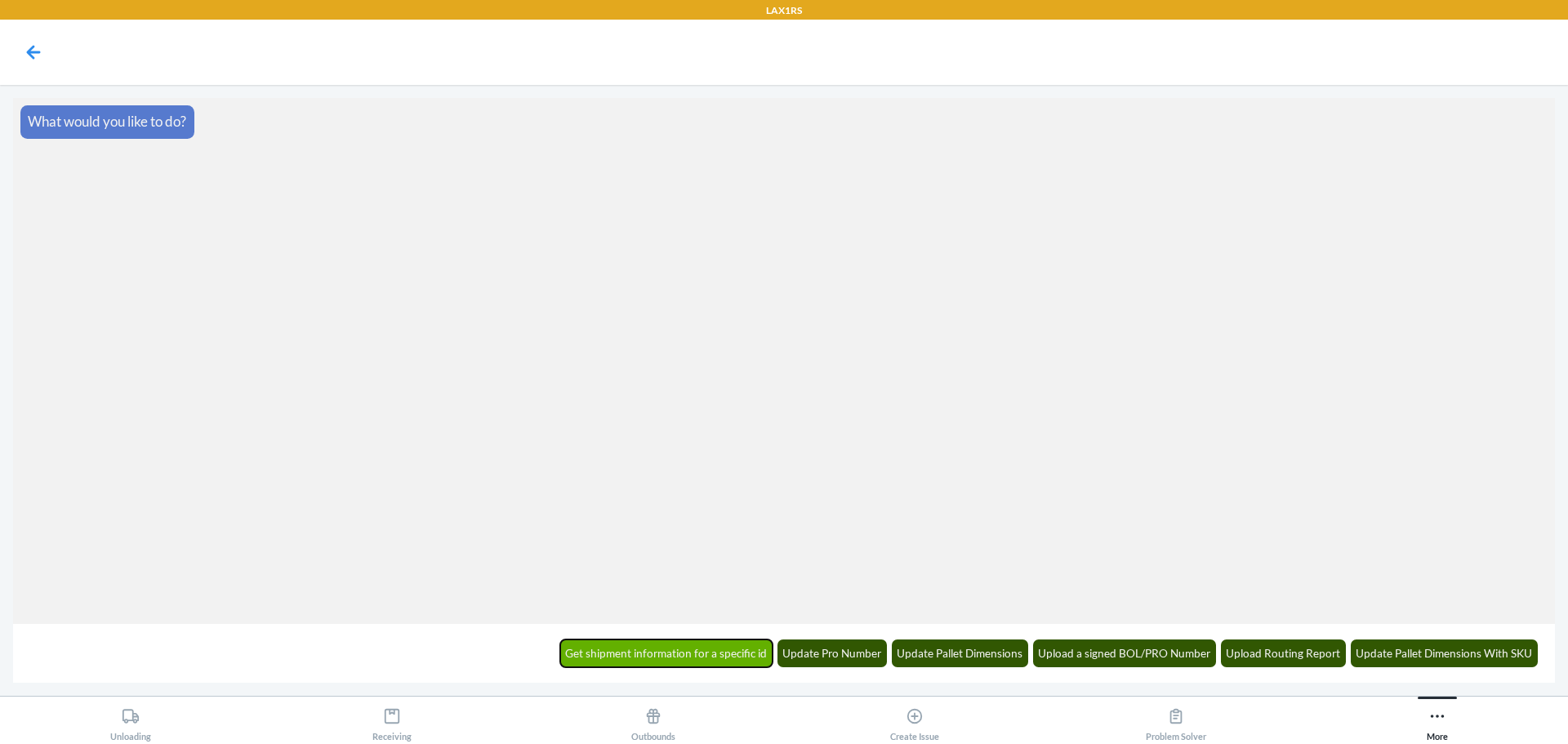
click at [722, 658] on button "Get shipment information for a specific id" at bounding box center [667, 654] width 213 height 28
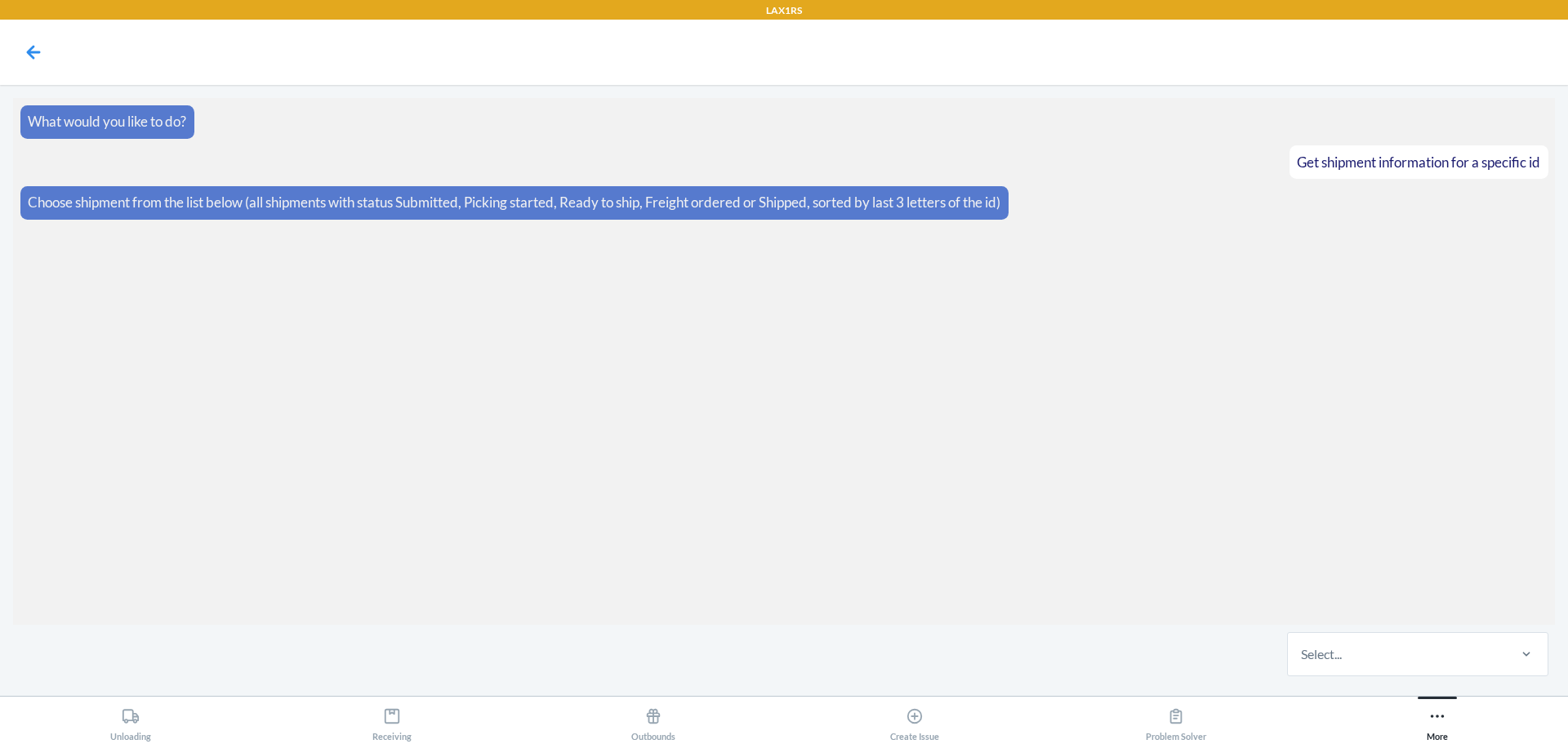
click at [1415, 666] on div "Select..." at bounding box center [1396, 655] width 218 height 43
click at [1302, 665] on input "Select..." at bounding box center [1301, 655] width 2 height 20
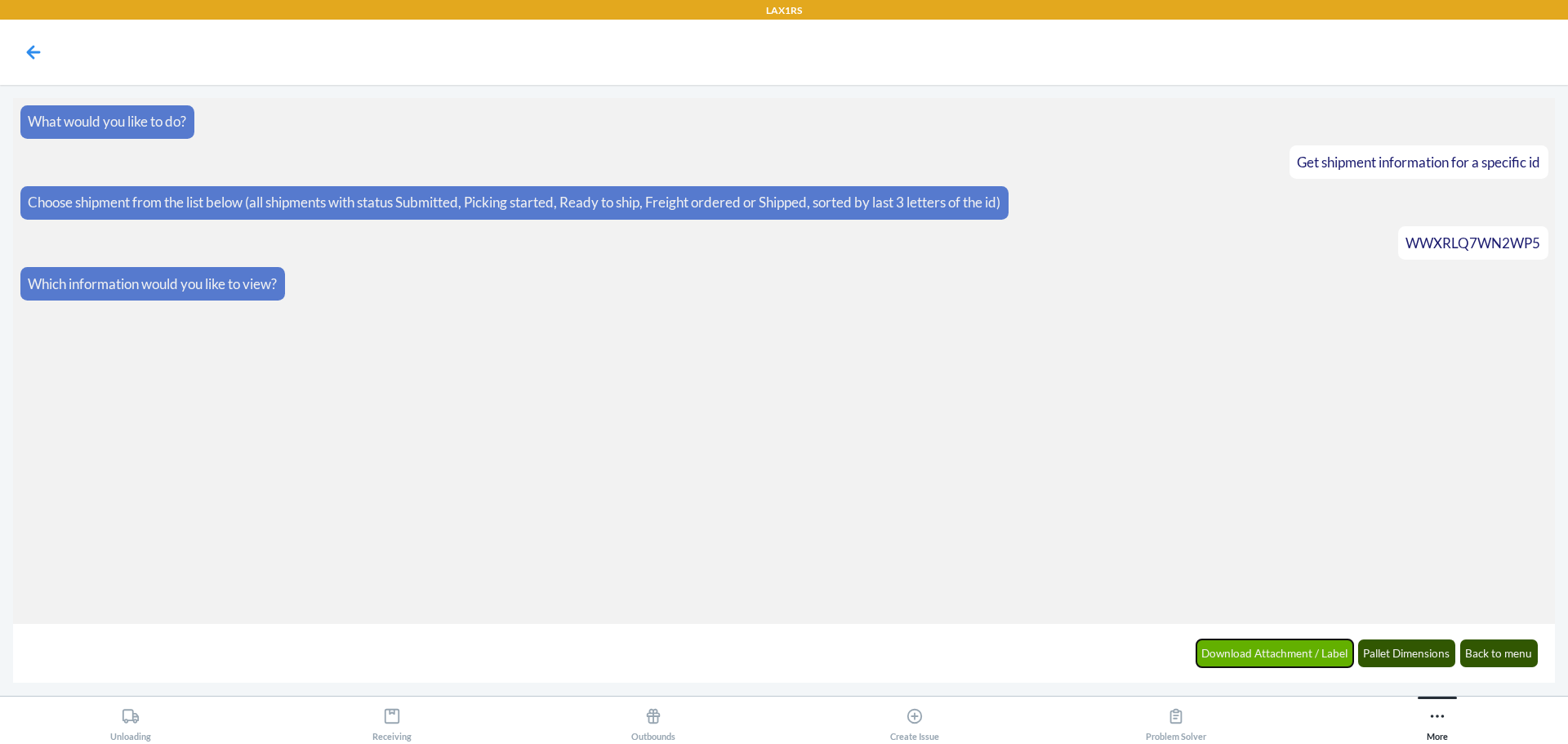
click at [1290, 652] on button "Download Attachment / Label" at bounding box center [1275, 654] width 158 height 28
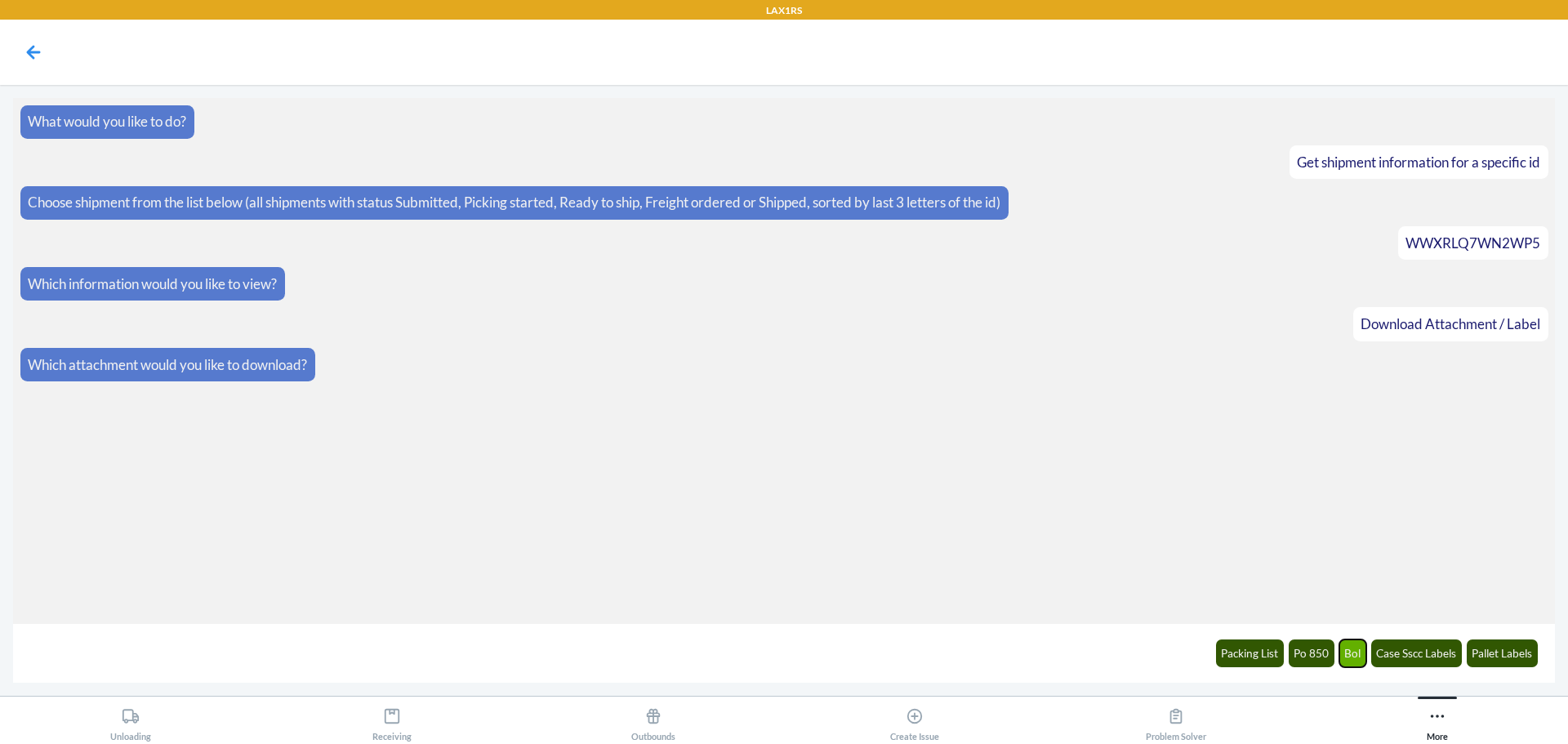
click at [1355, 657] on button "Bol" at bounding box center [1353, 654] width 28 height 28
click at [39, 444] on link "Download Here" at bounding box center [77, 445] width 99 height 17
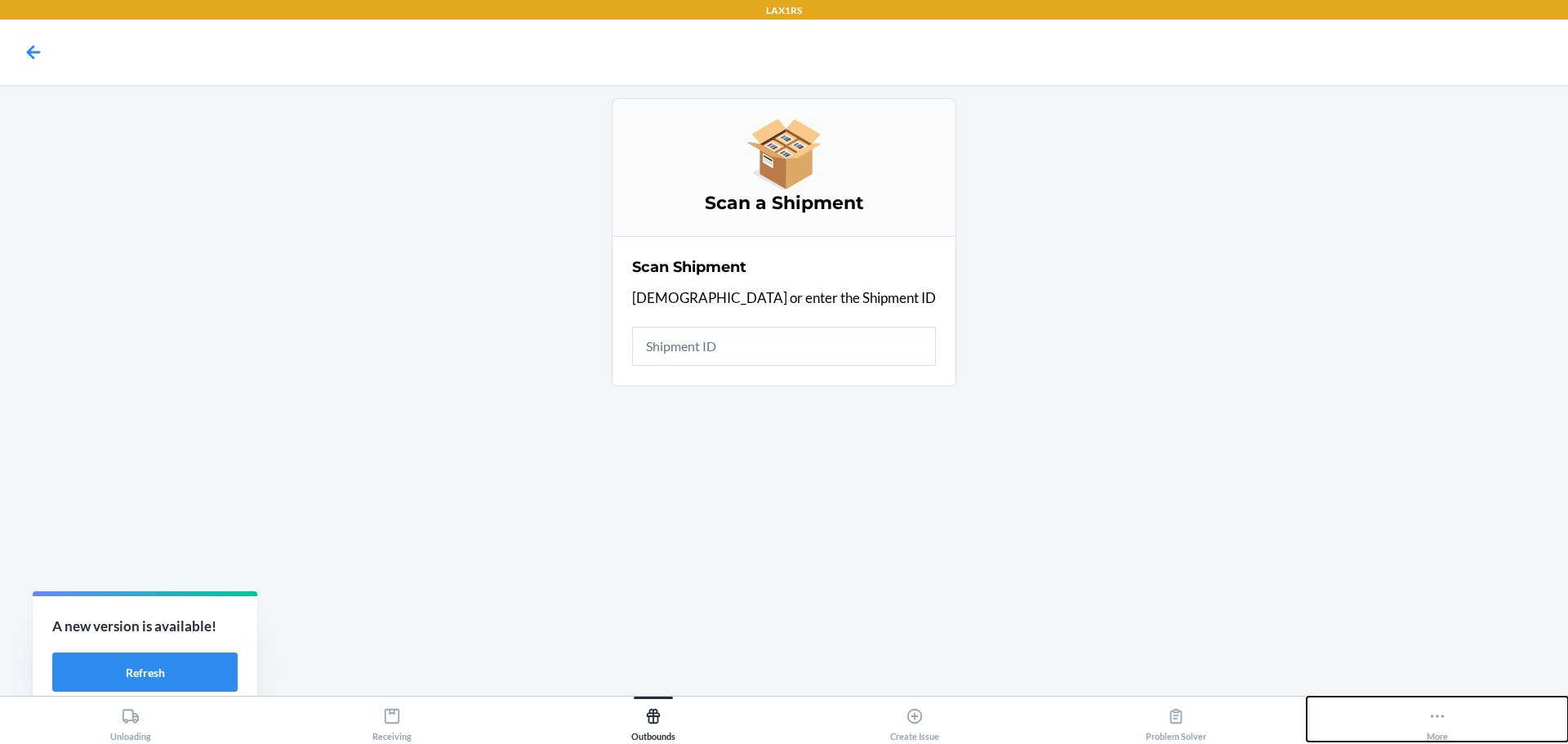
click at [1422, 715] on button "More" at bounding box center [1436, 719] width 261 height 45
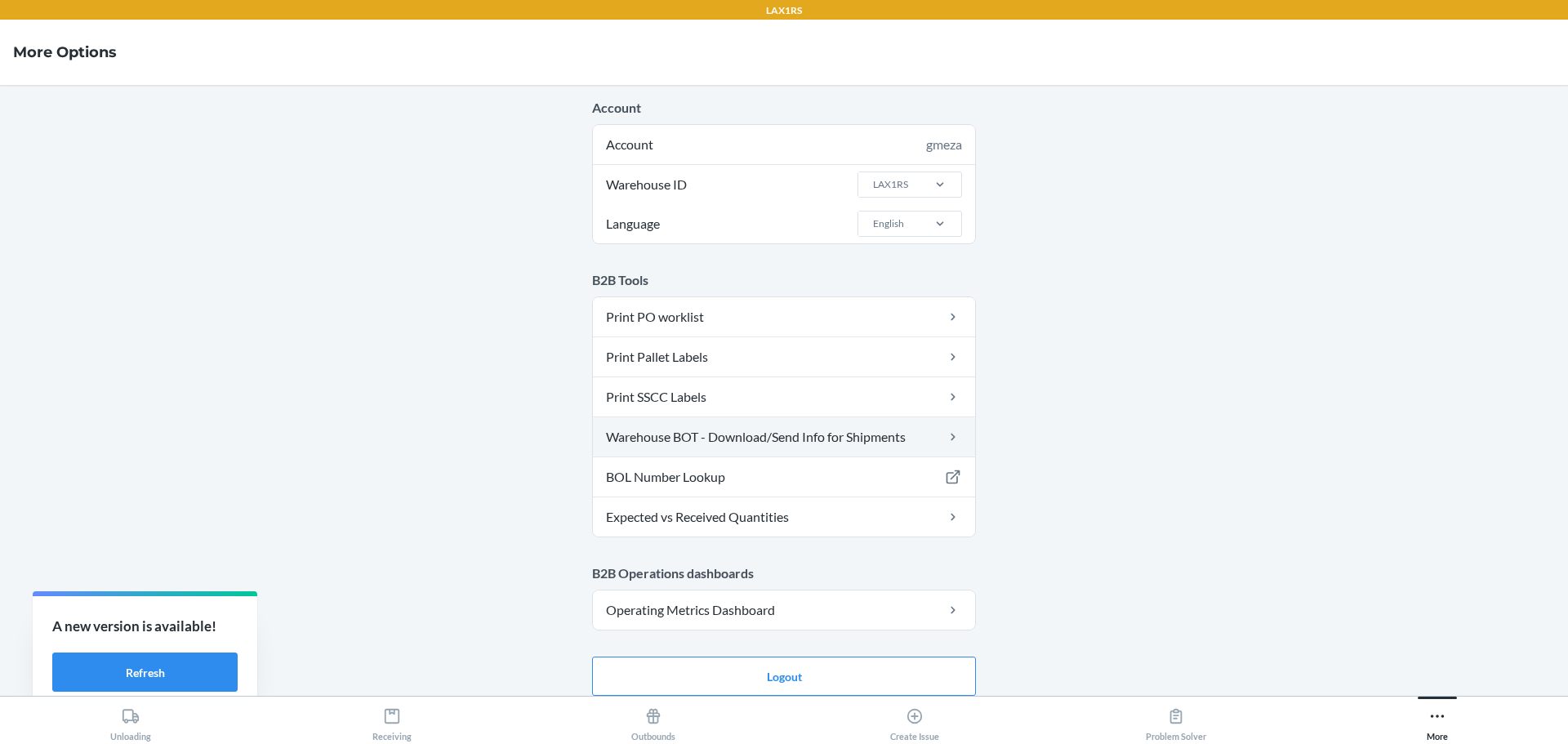
click at [772, 437] on link "Warehouse BOT - Download/Send Info for Shipments" at bounding box center [784, 437] width 382 height 39
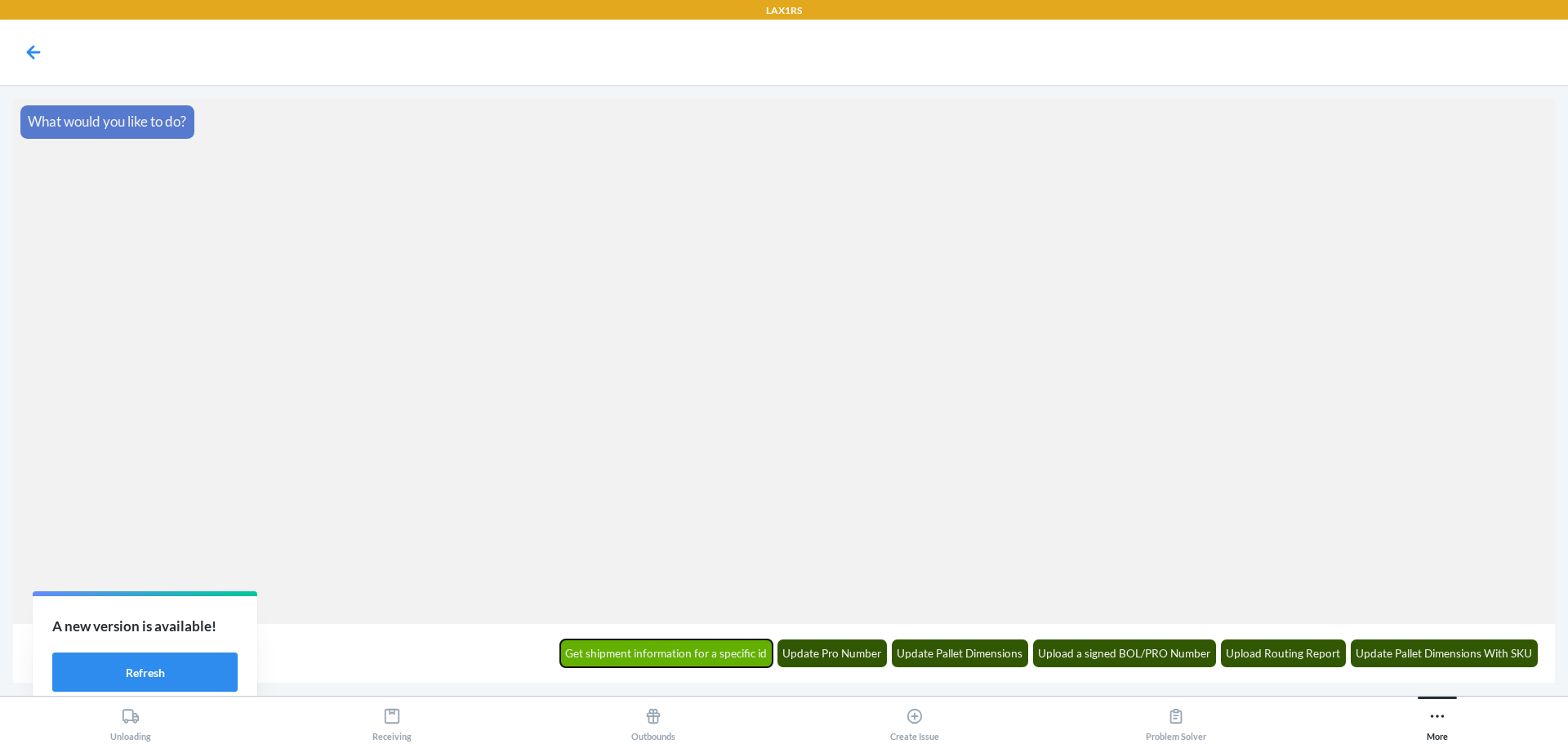
click at [748, 657] on button "Get shipment information for a specific id" at bounding box center [667, 654] width 213 height 28
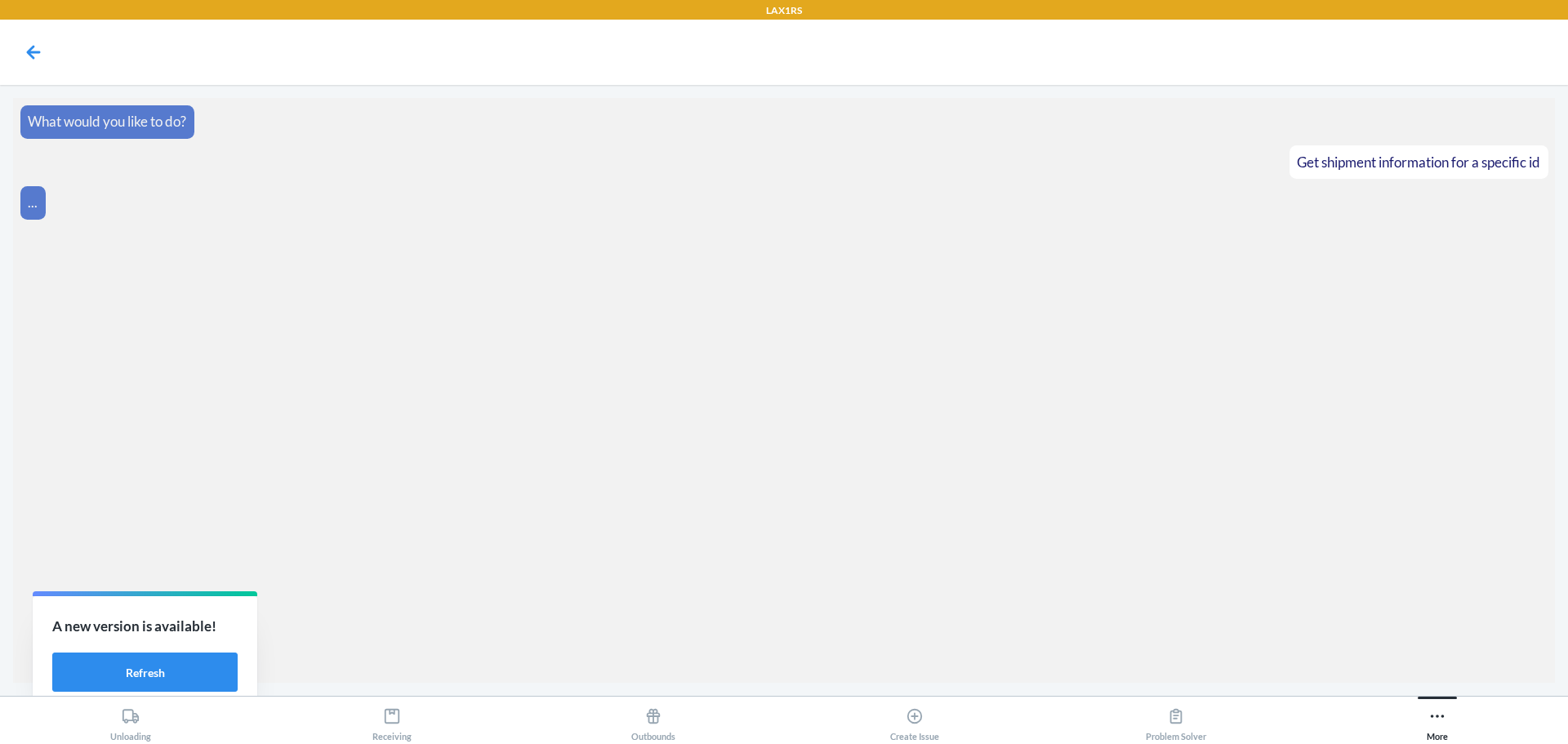
click at [1466, 645] on section "What would you like to do? Get shipment information for a specific id ..." at bounding box center [784, 390] width 1542 height 585
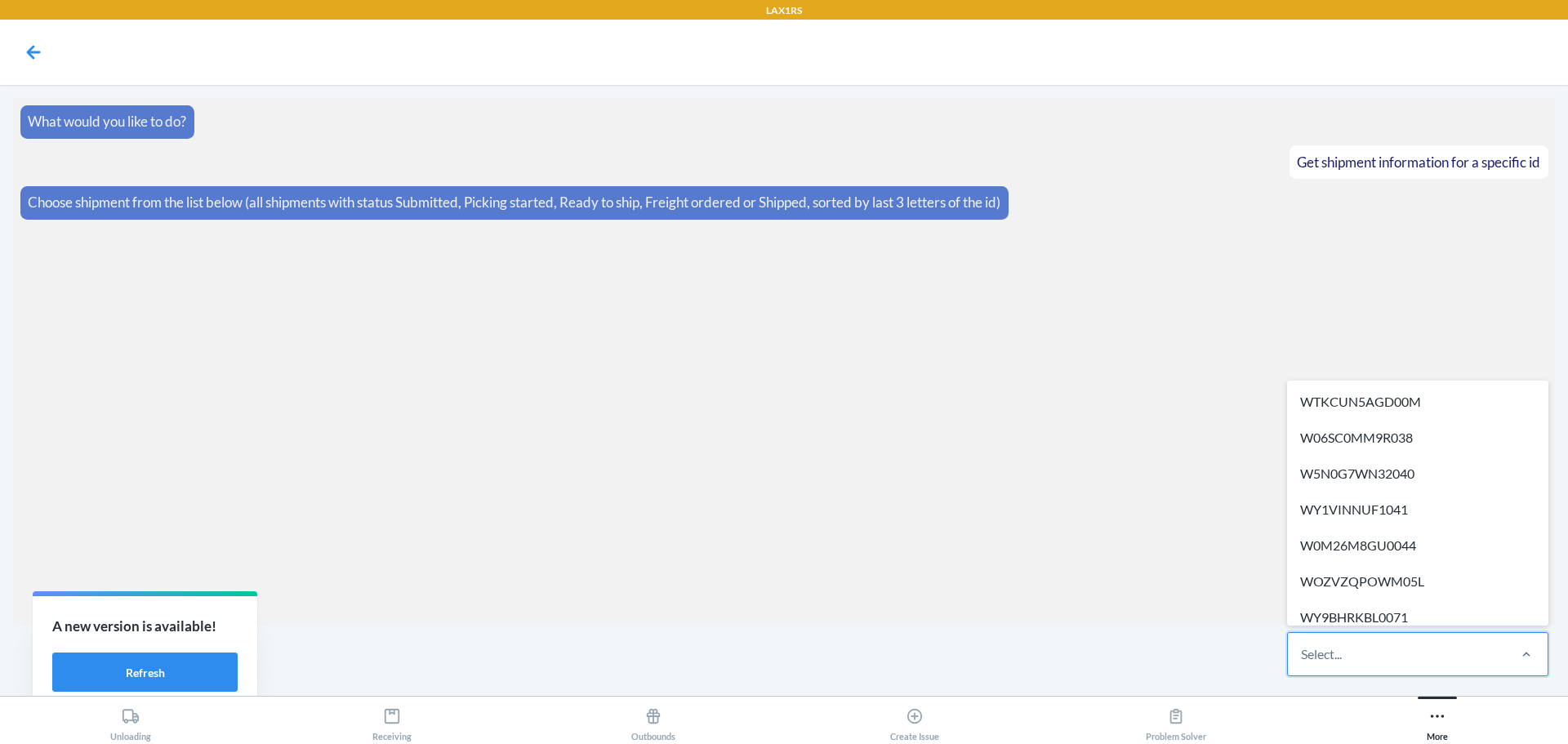
click at [1439, 643] on div "Select..." at bounding box center [1396, 655] width 218 height 43
click at [1302, 645] on input "option WTKCUN5AGD00M focused, 1 of 681. 681 results available. Use Up and Down …" at bounding box center [1301, 655] width 2 height 20
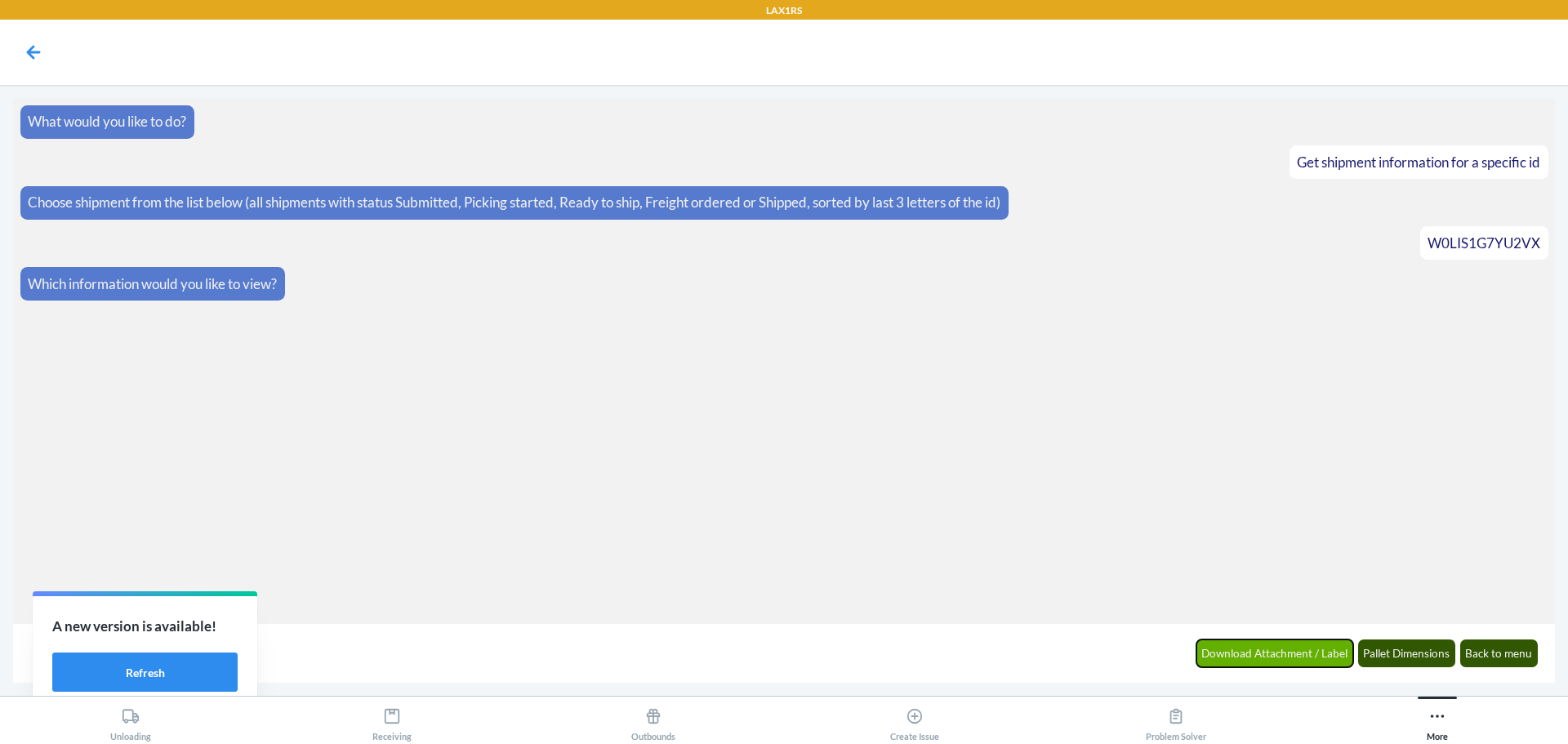
click at [1314, 662] on button "Download Attachment / Label" at bounding box center [1275, 654] width 158 height 28
